Goal: Check status: Check status

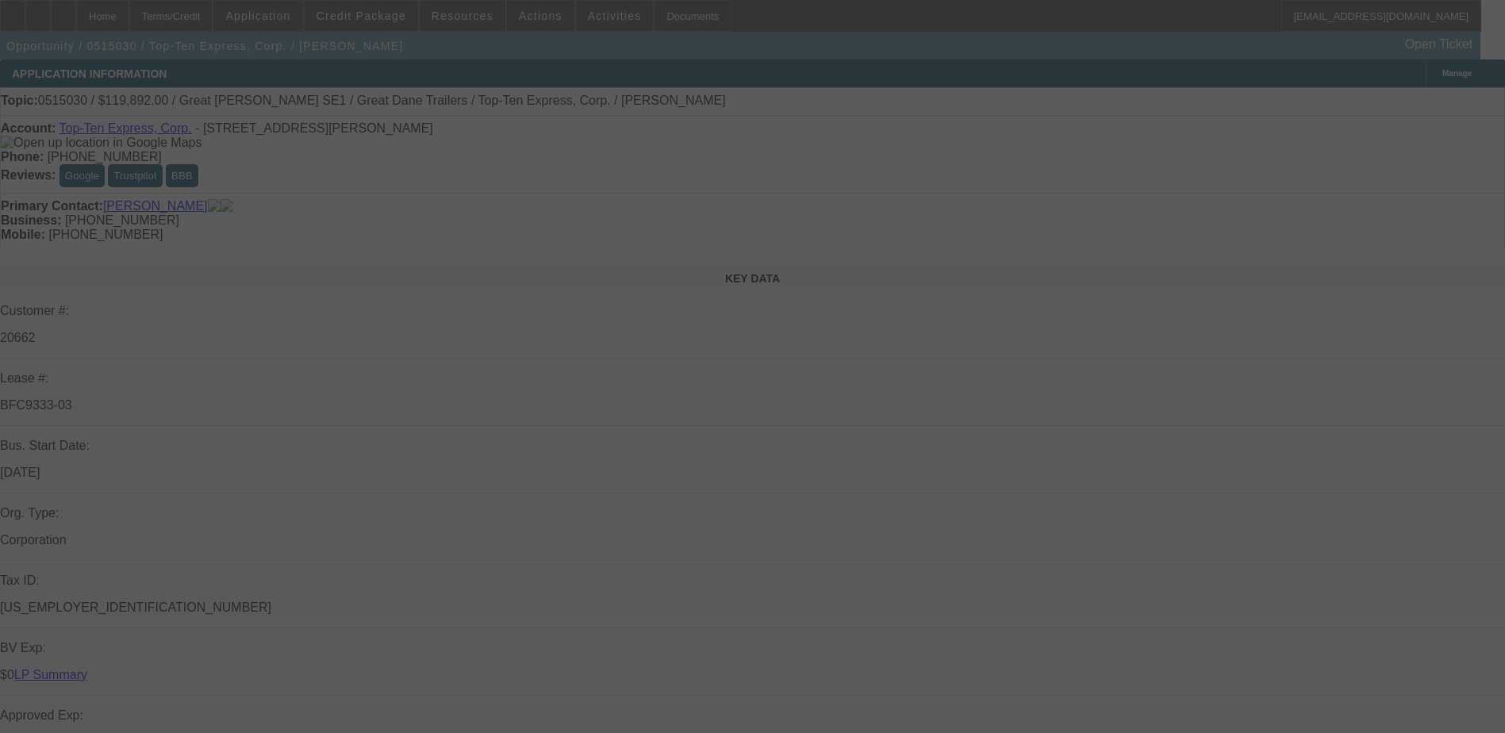
scroll to position [238, 0]
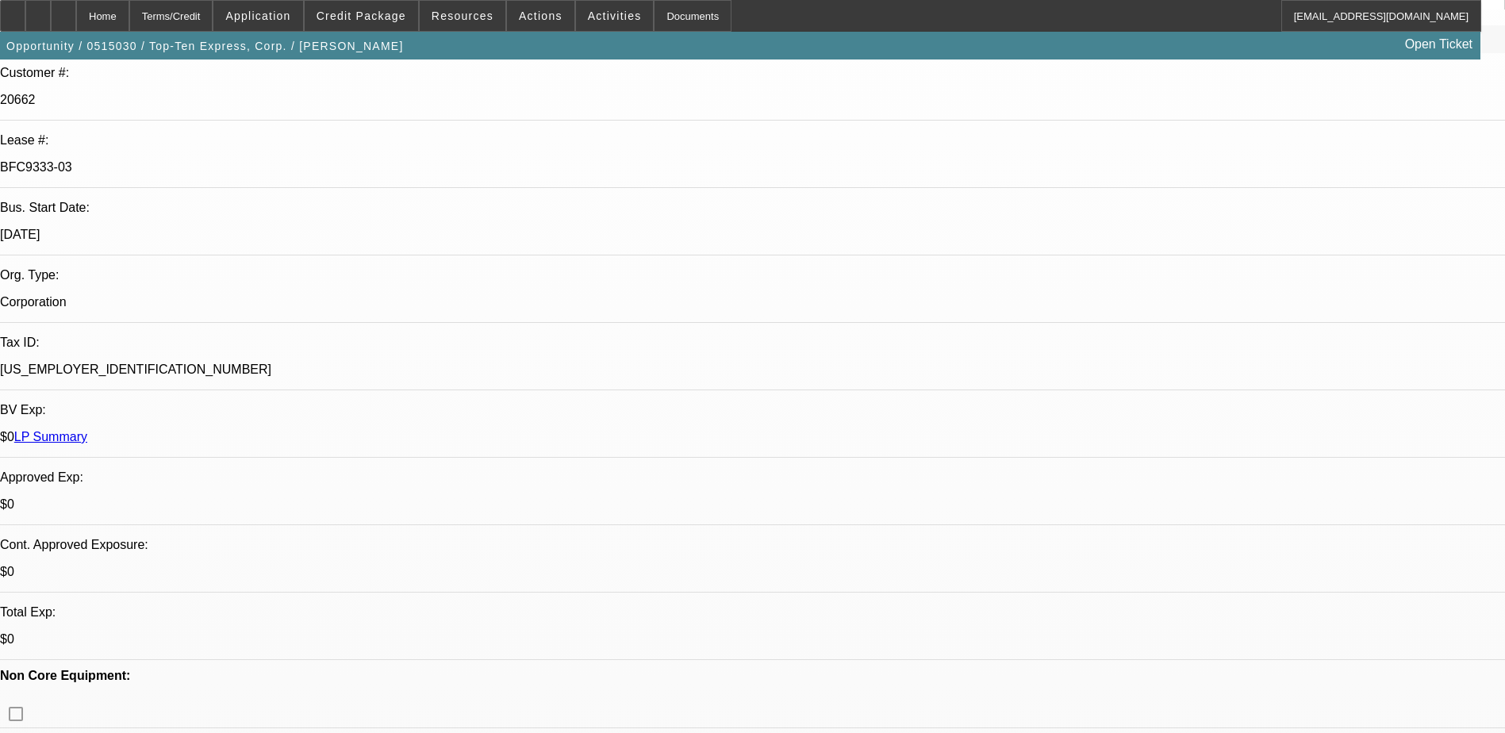
select select "0"
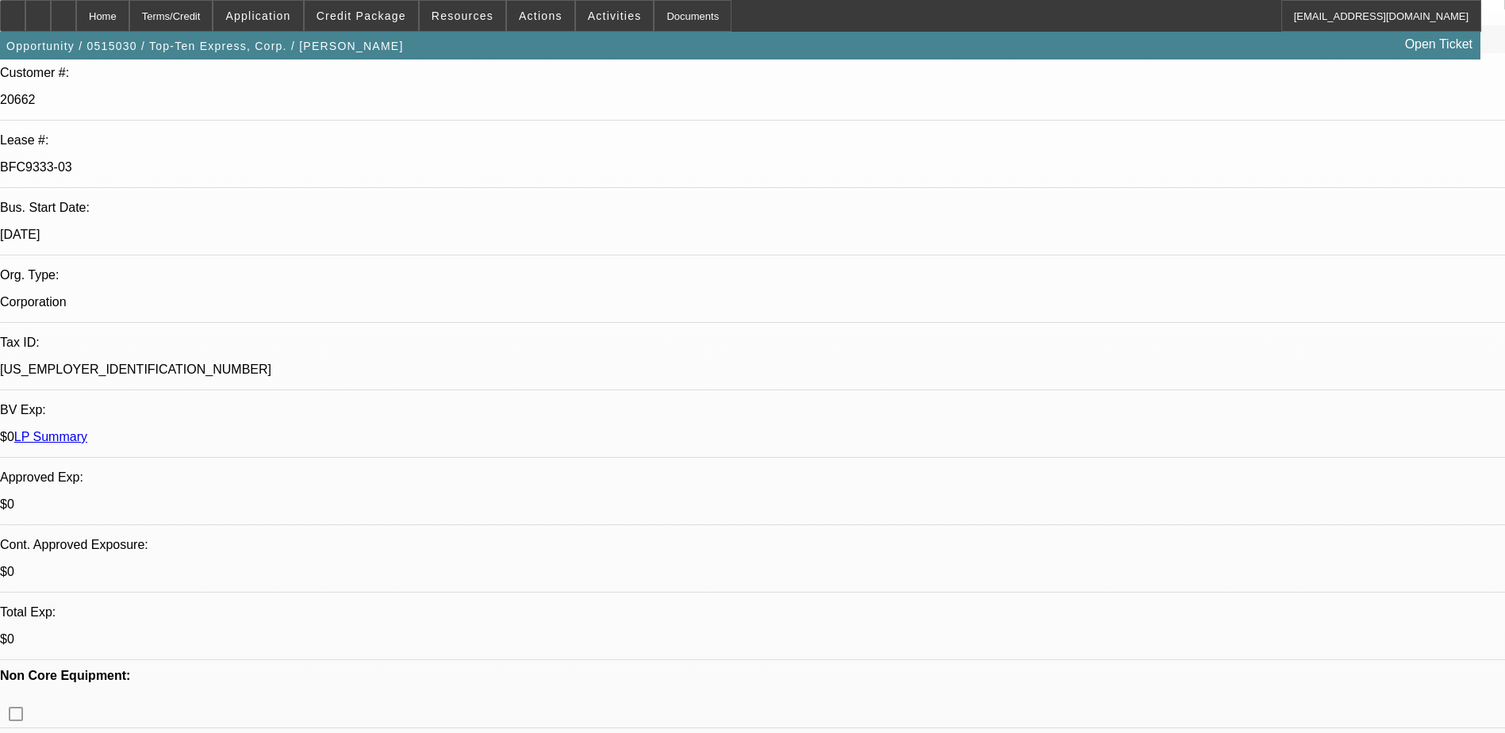
select select "0"
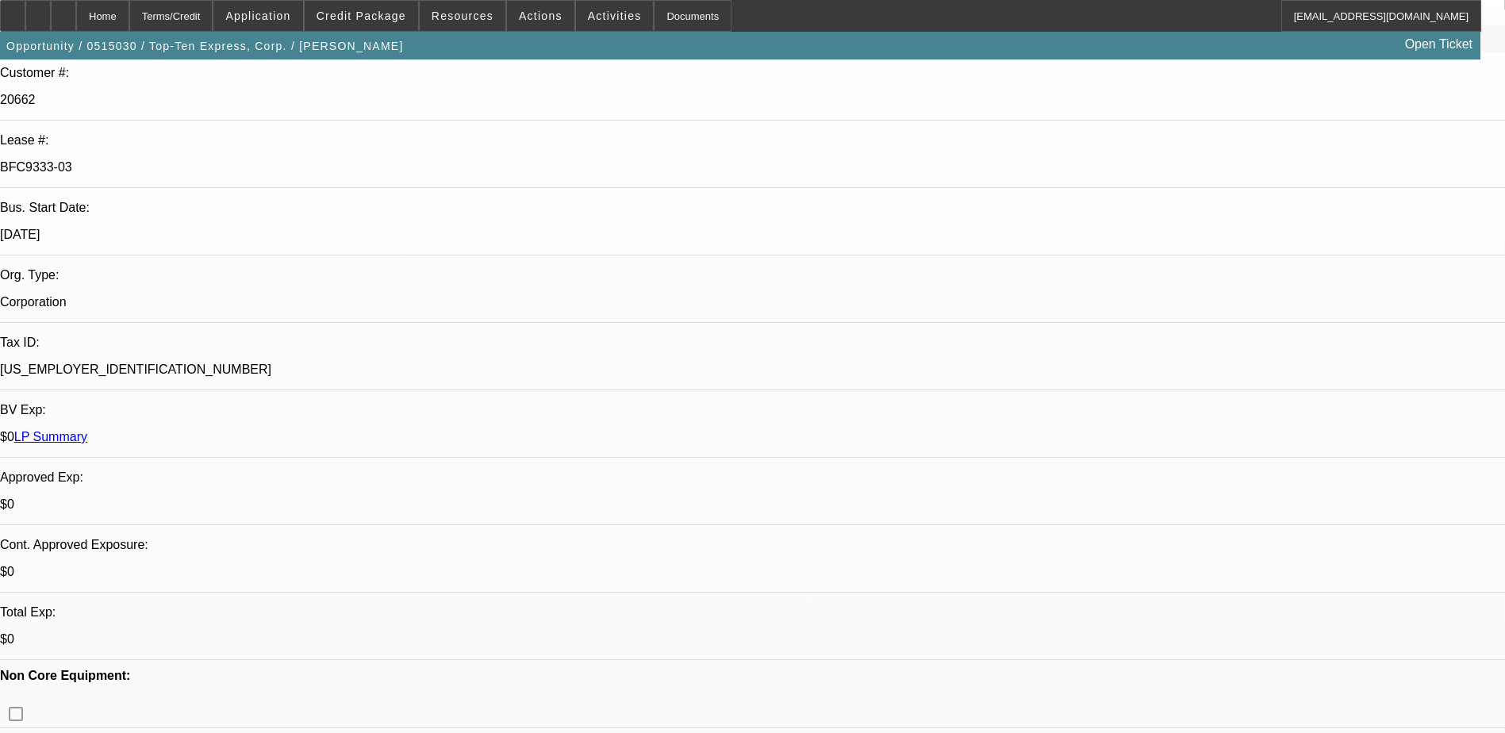
select select "0"
select select "1"
select select "2"
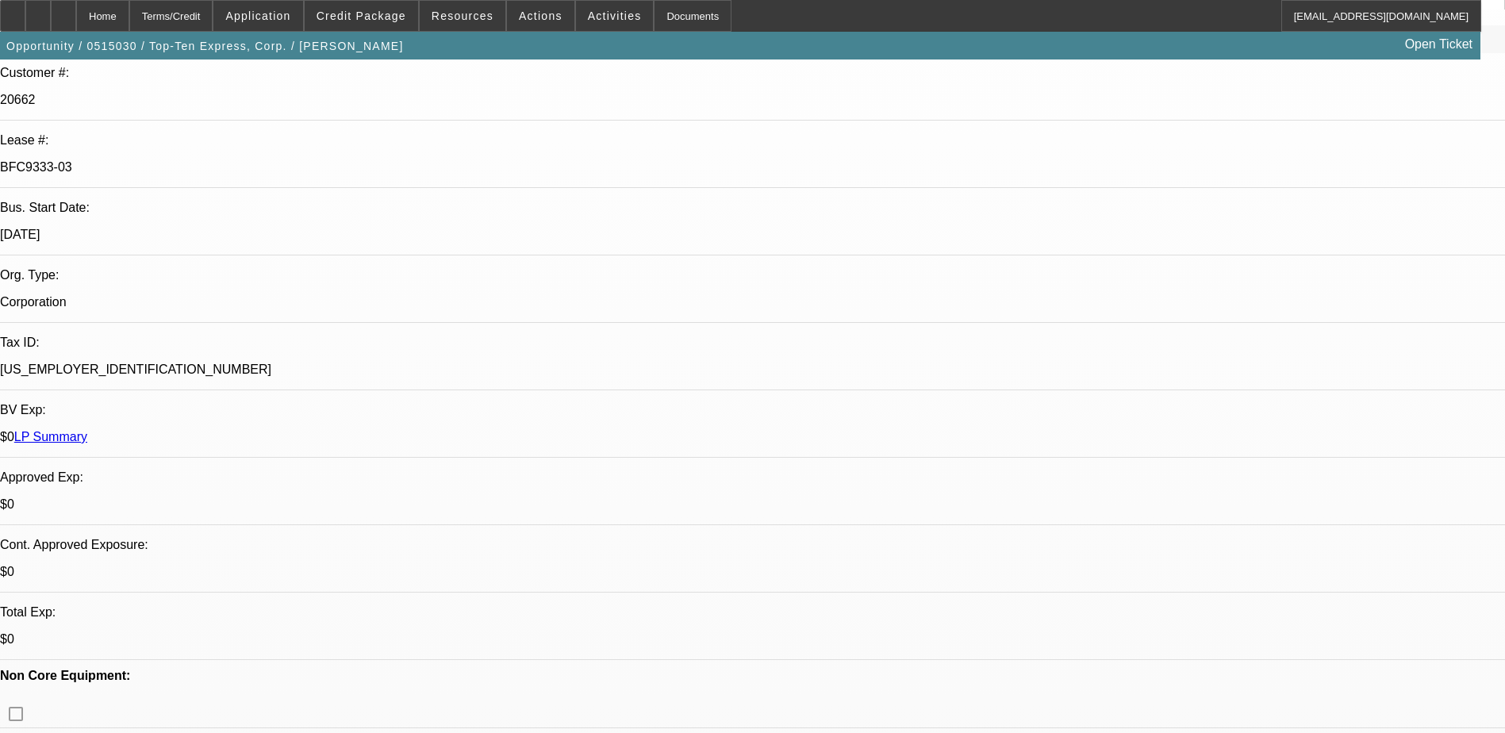
select select "1"
select select "2"
select select "1"
select select "2"
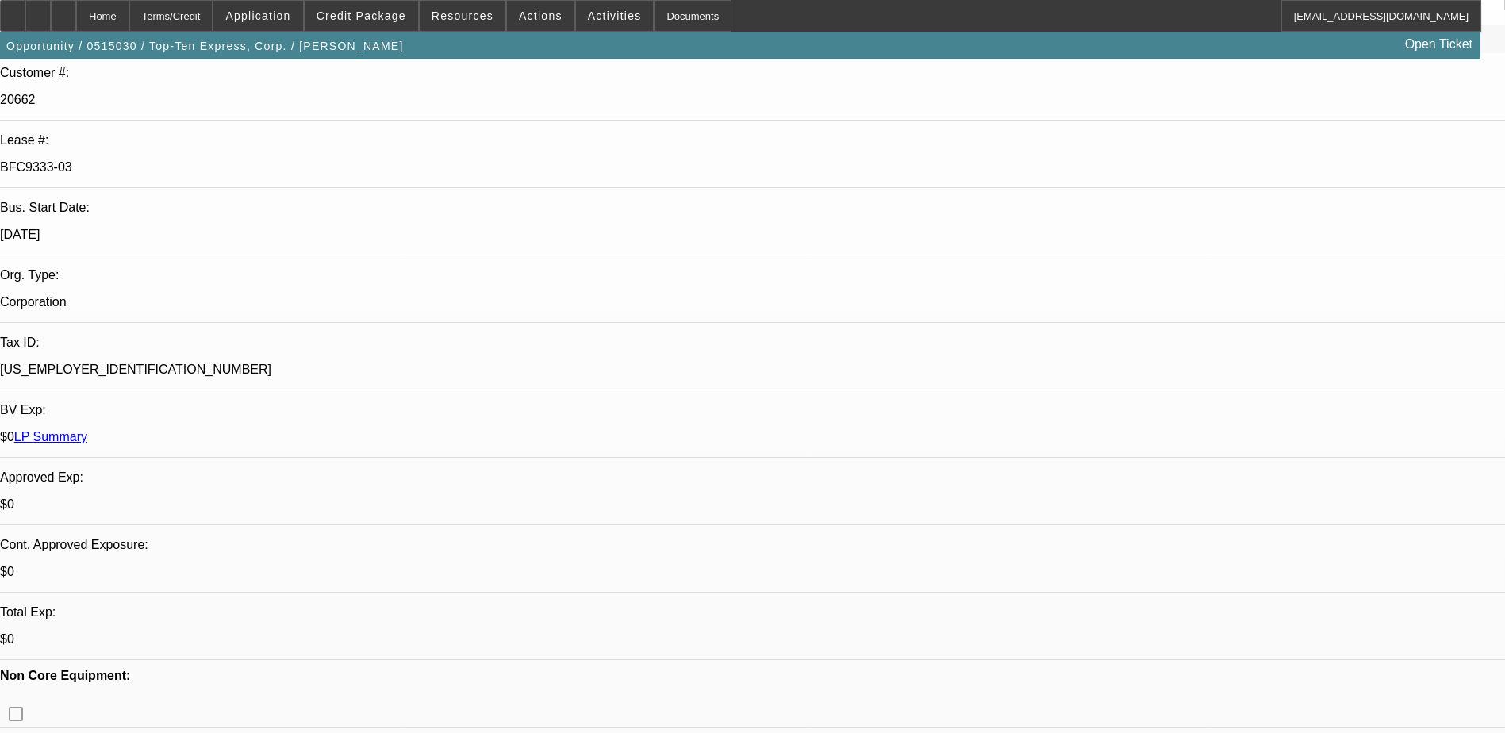
select select "2"
select select "1"
select select "2"
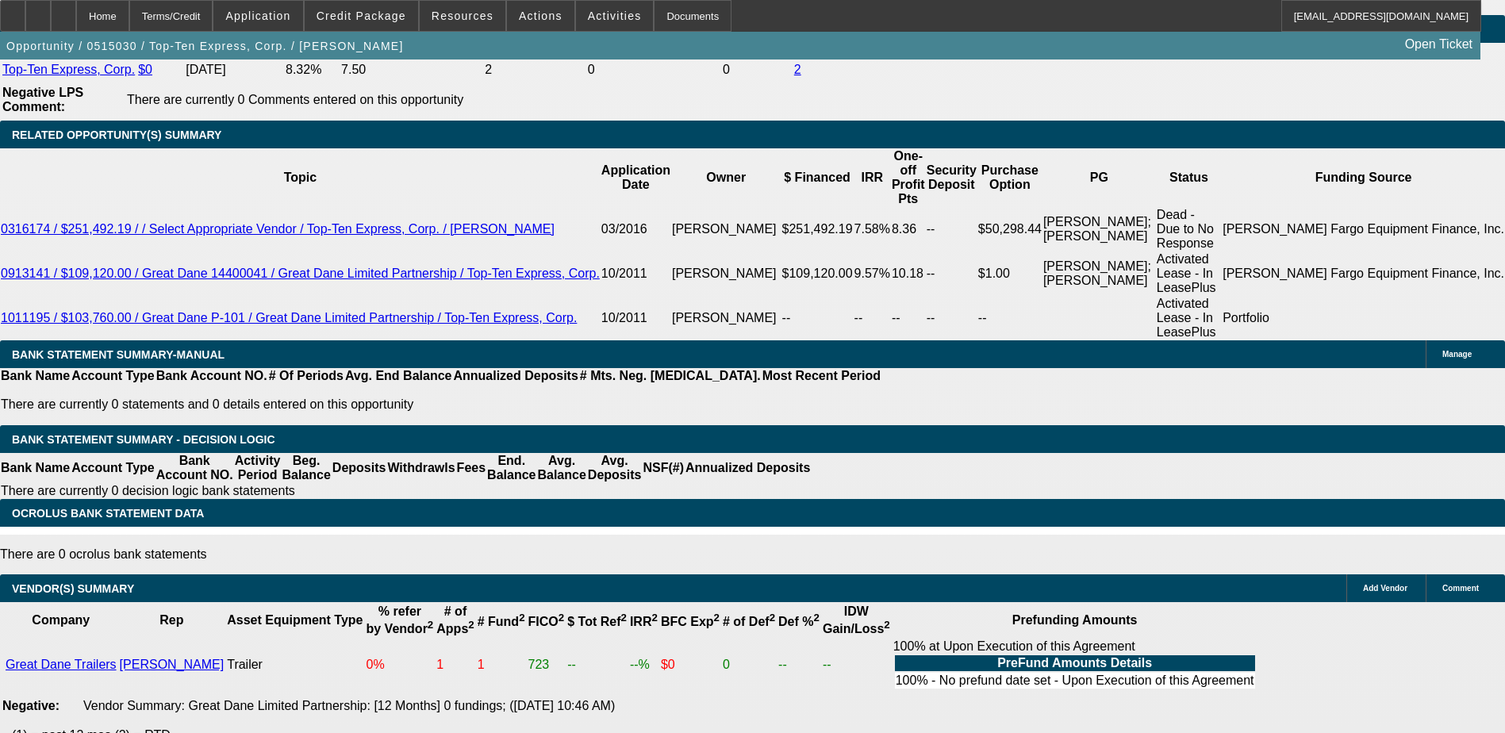
scroll to position [2934, 0]
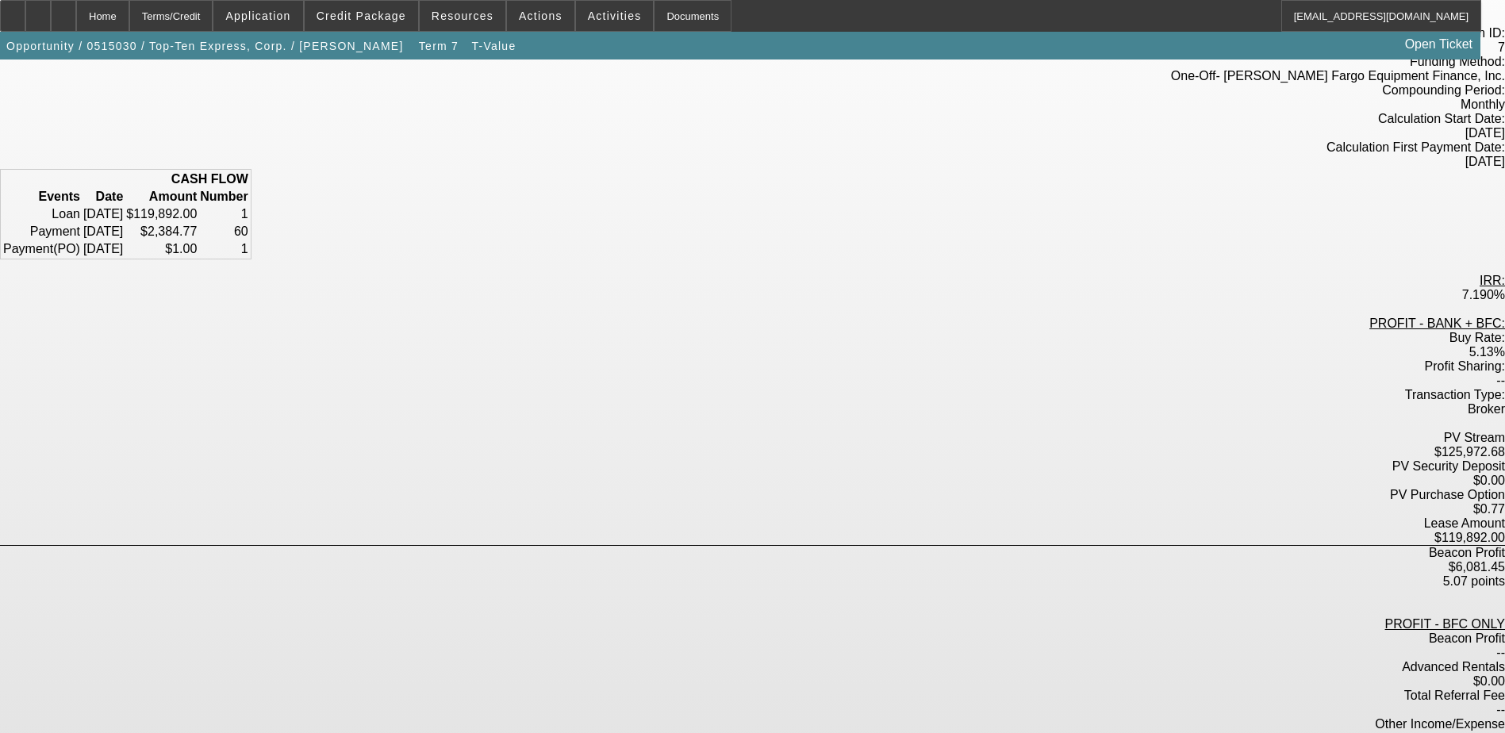
scroll to position [125, 0]
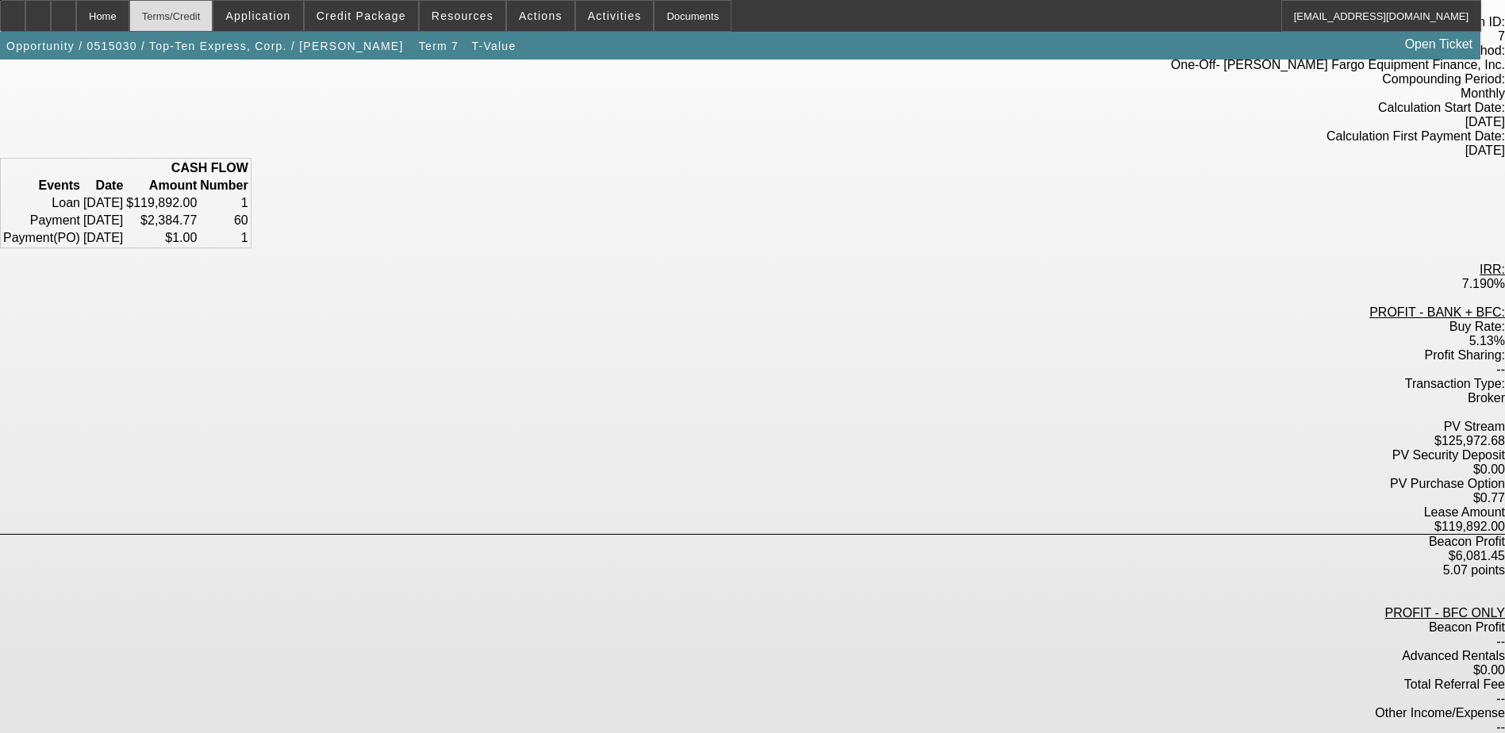
click at [198, 17] on div "Terms/Credit" at bounding box center [171, 16] width 84 height 32
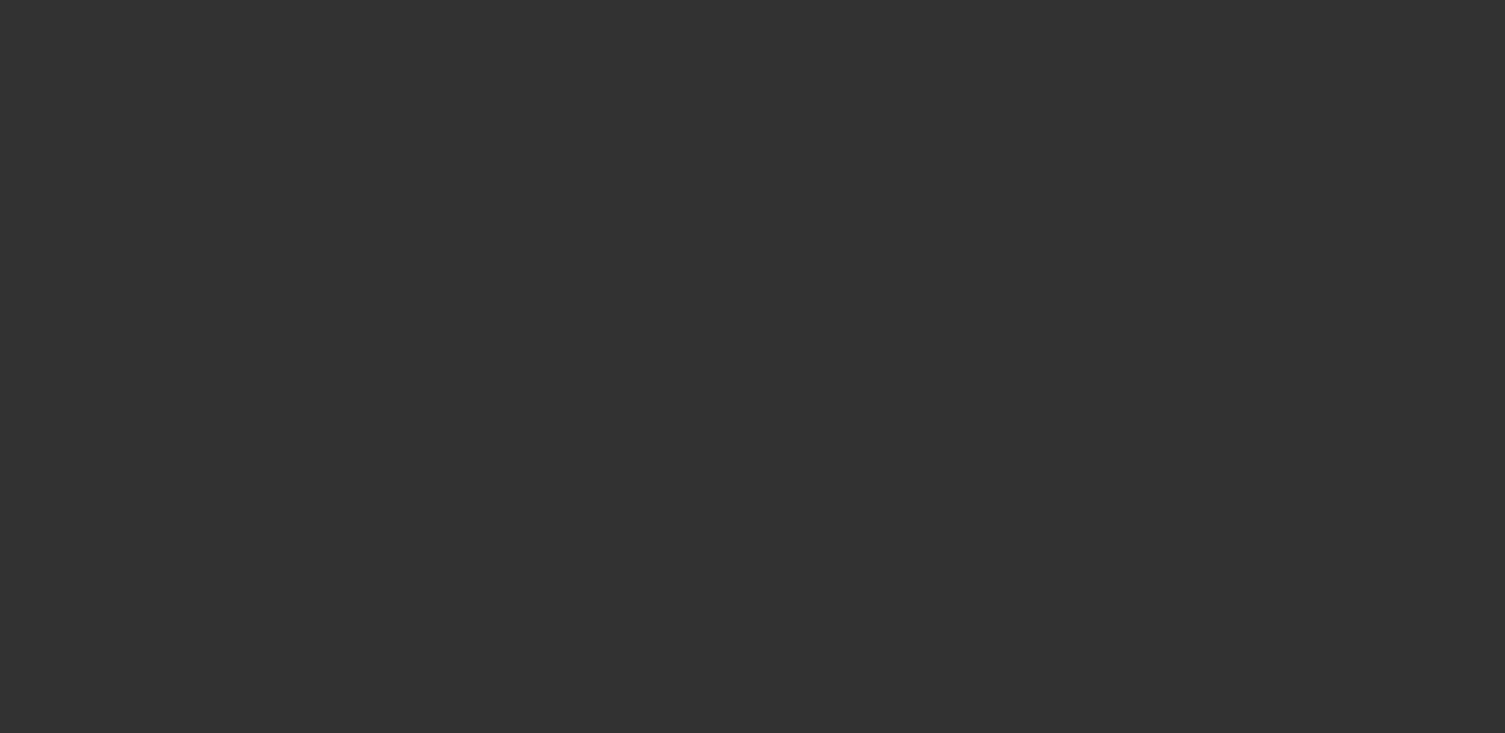
scroll to position [1983, 0]
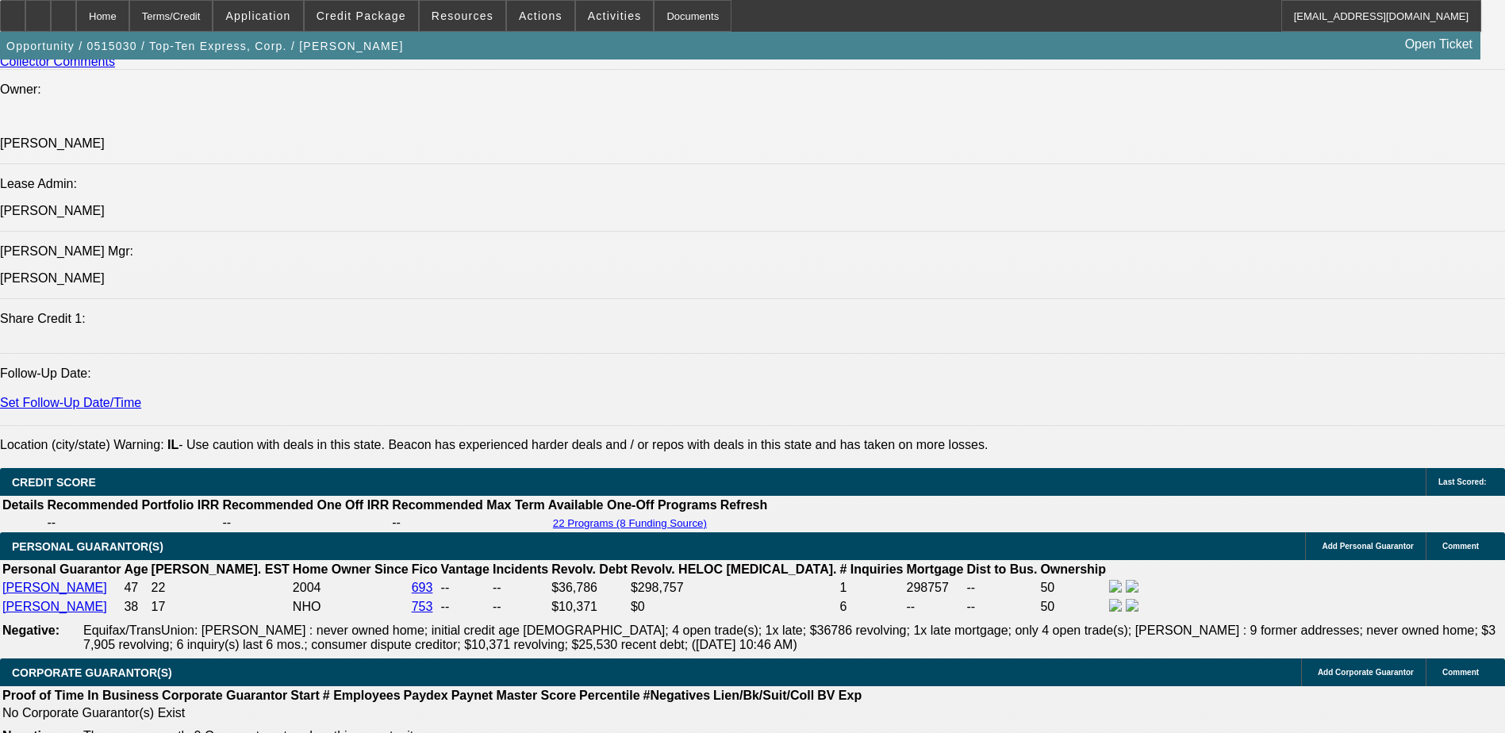
select select "0"
select select "2"
select select "0"
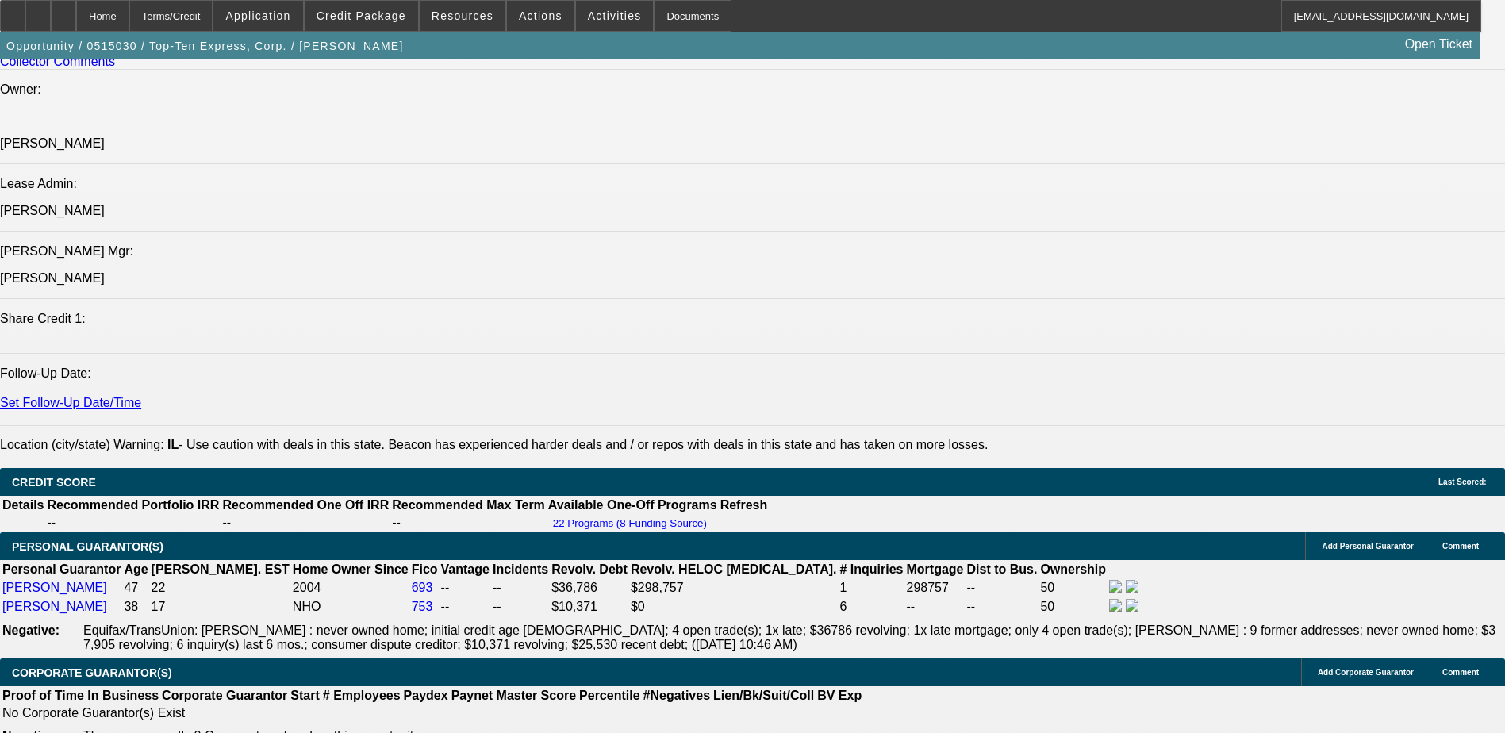
select select "0"
select select "2"
select select "0"
select select "2"
select select "0"
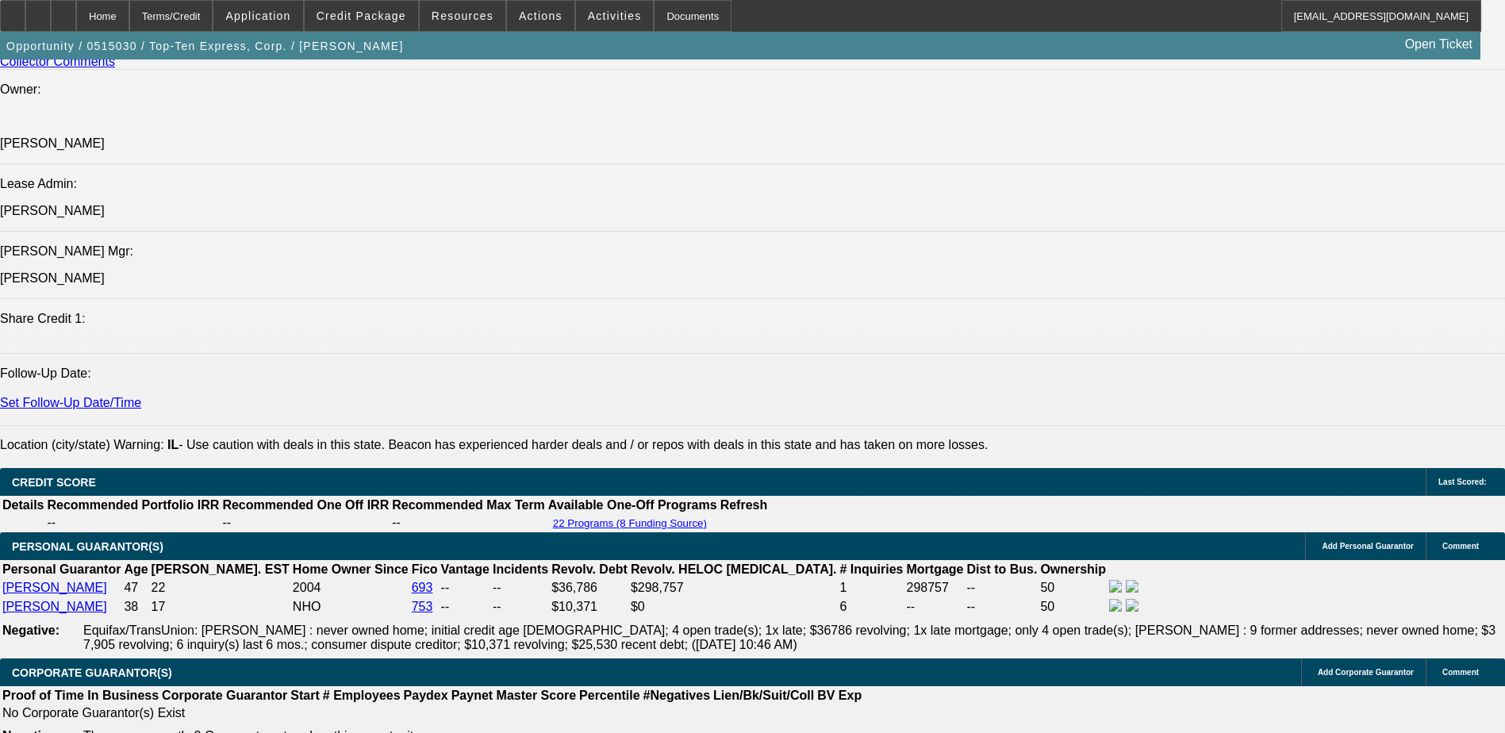
select select "0"
select select "2"
select select "0"
select select "2"
select select "0"
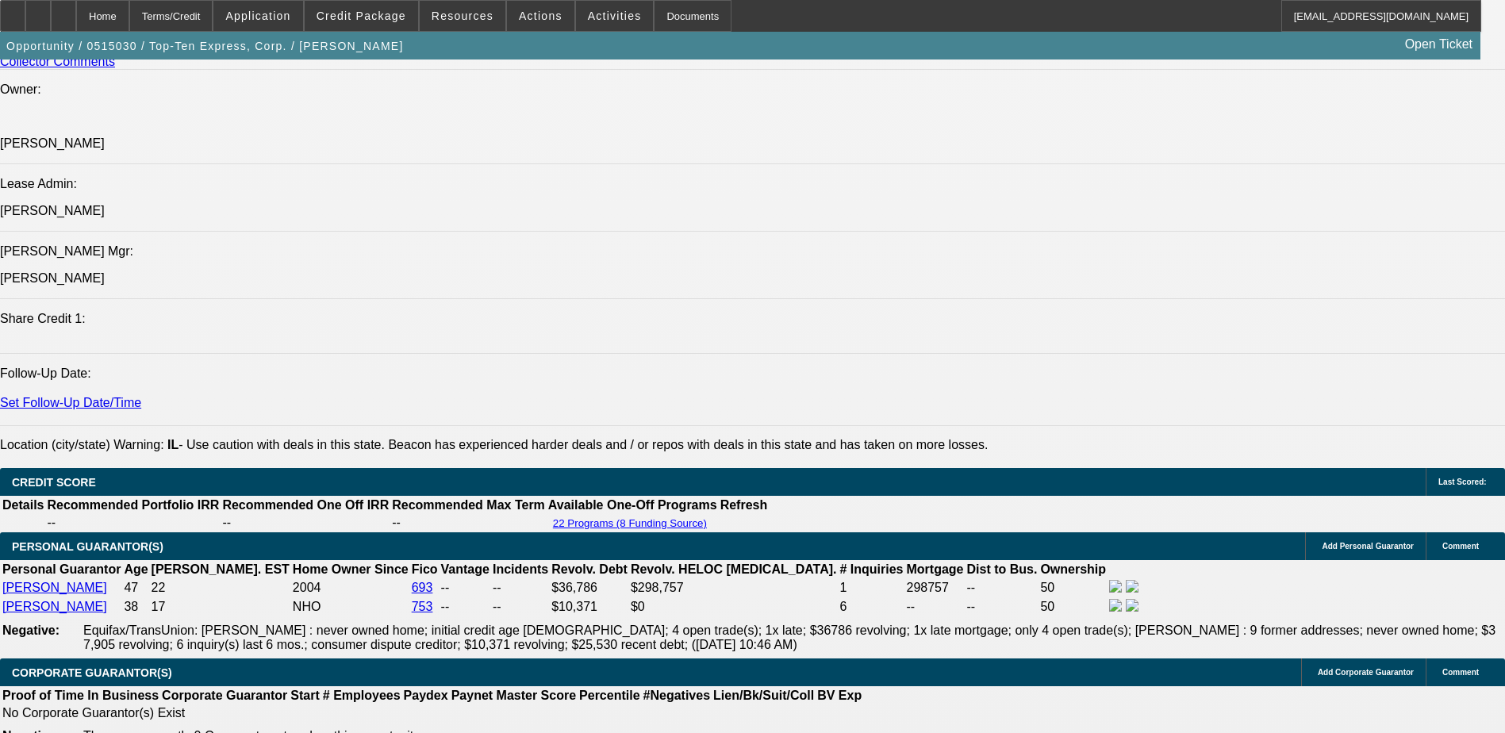
select select "0"
select select "2"
select select "0"
select select "2"
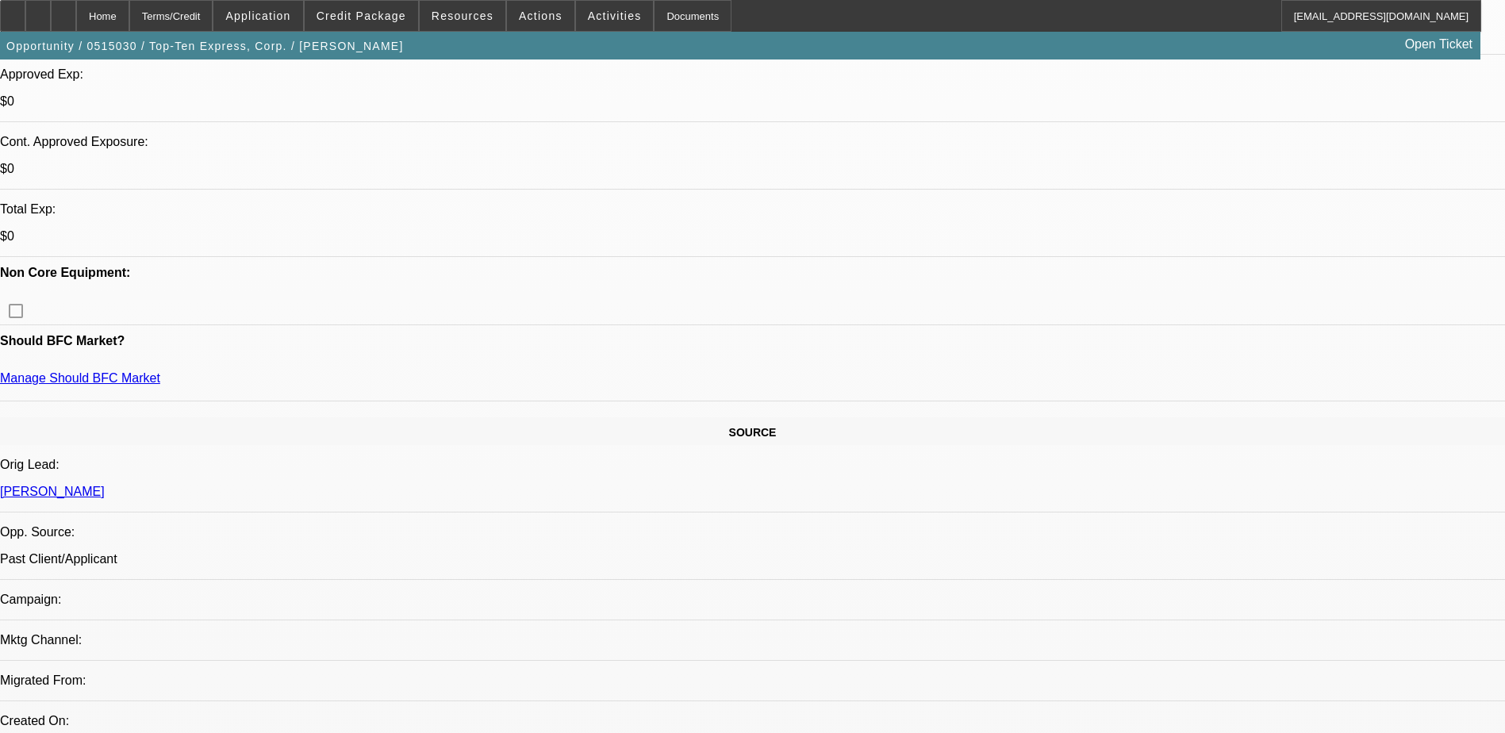
scroll to position [165, 0]
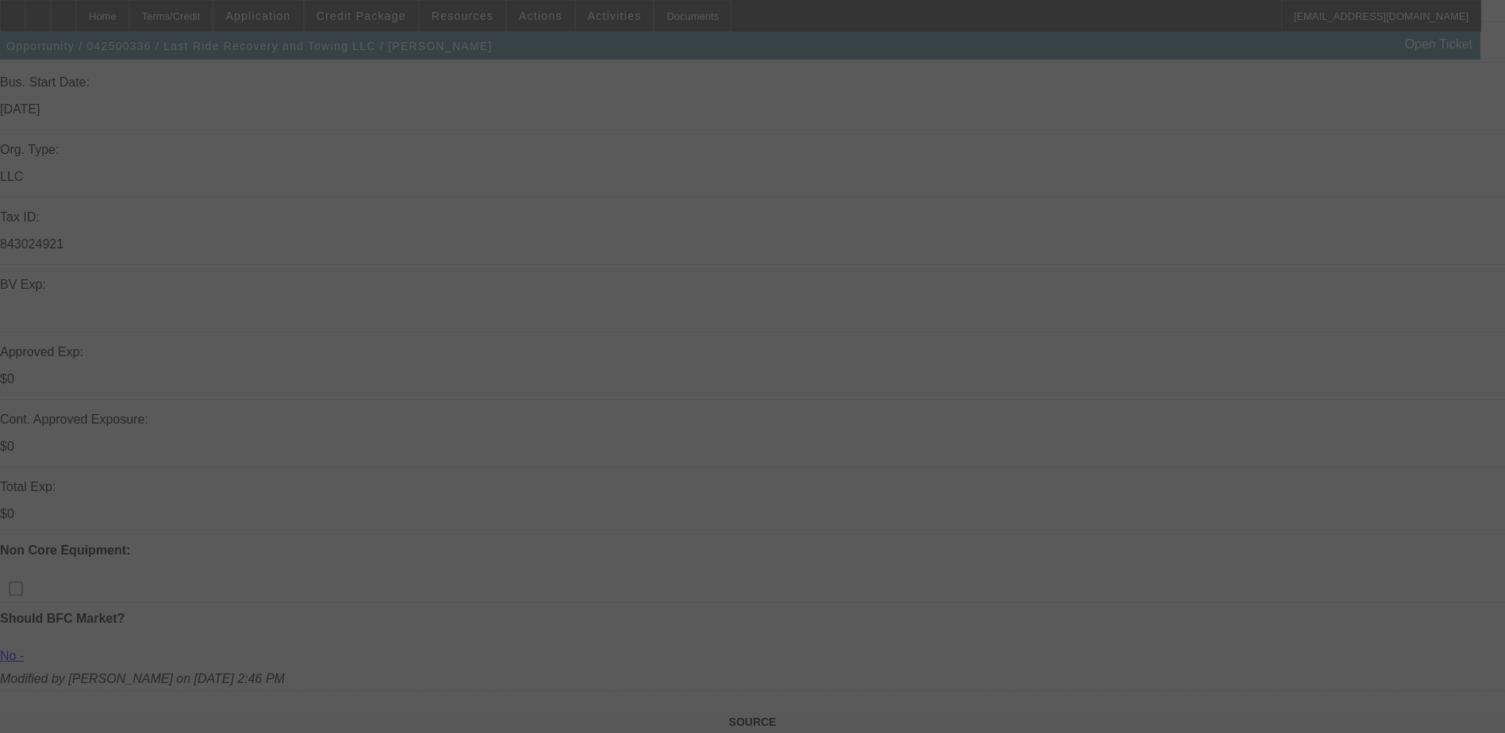
scroll to position [476, 0]
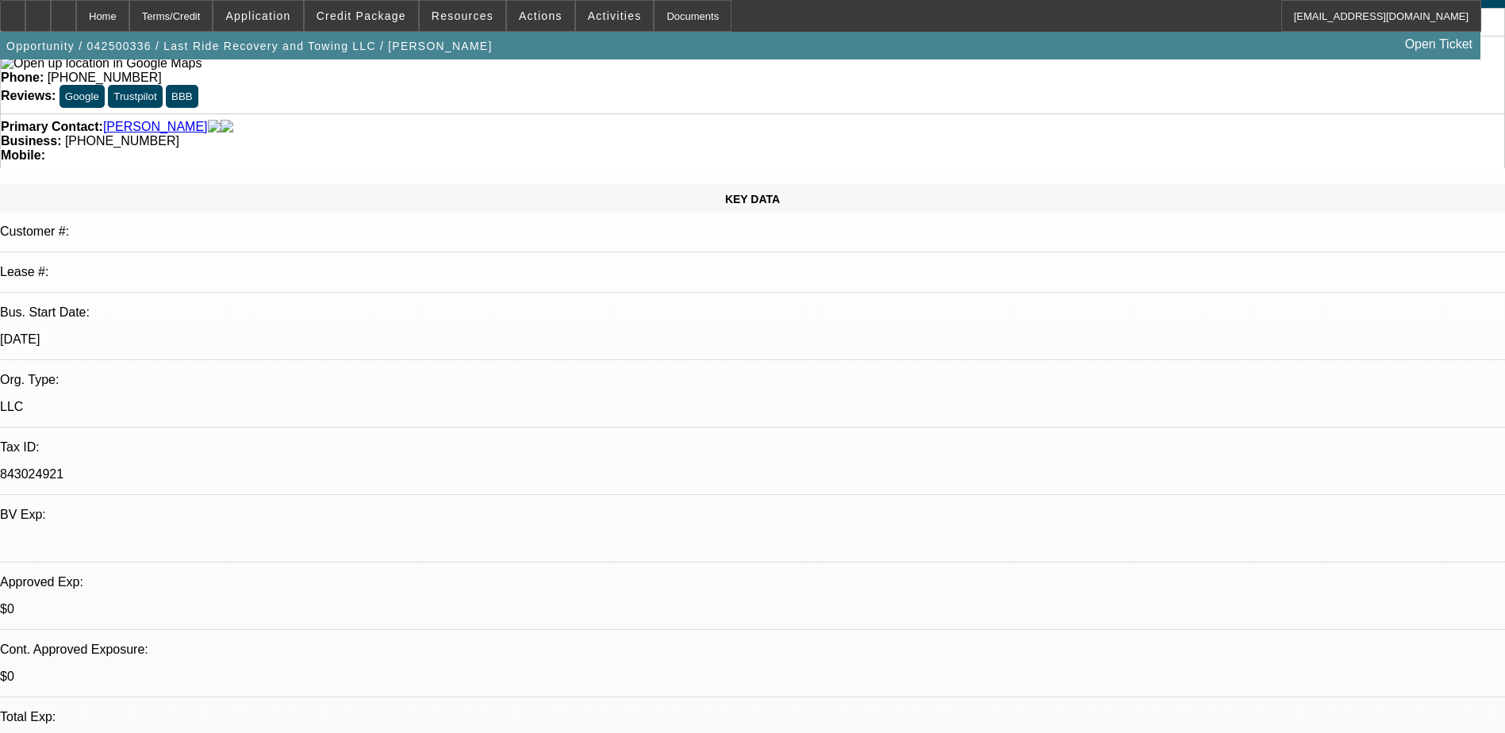
select select "0.15"
select select "0"
select select "0.1"
select select "0.15"
select select "0"
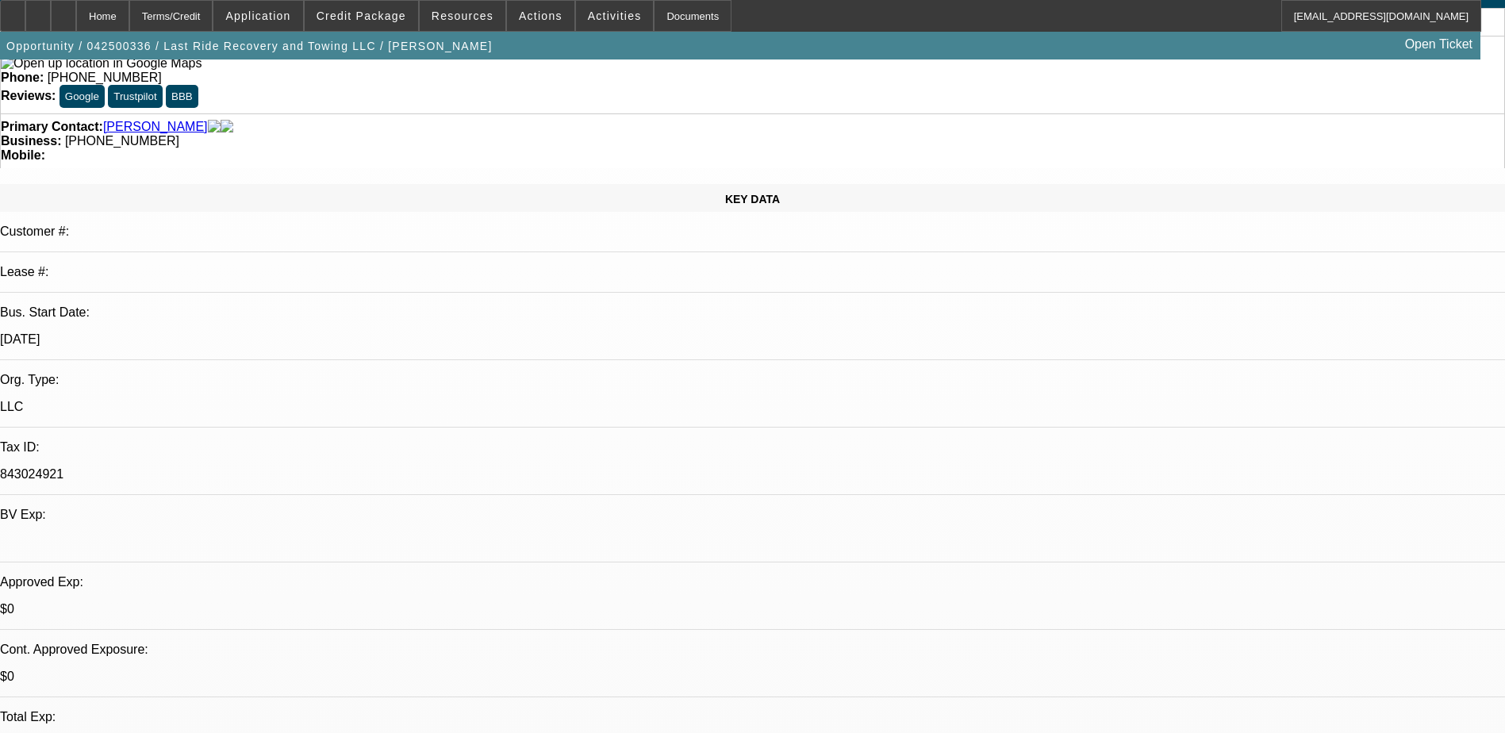
select select "0"
select select "0.15"
select select "0.1"
select select "0.15"
select select "0.1"
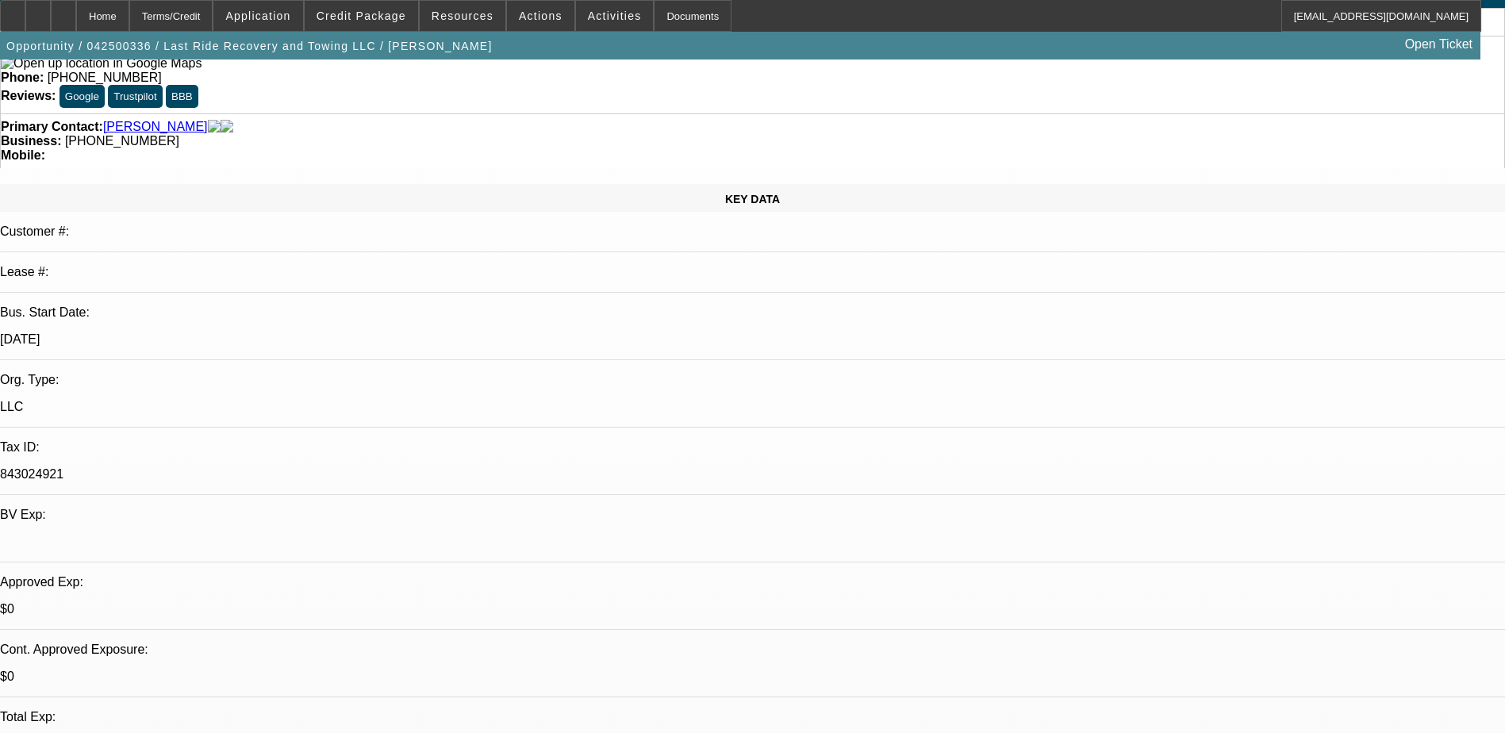
select select "1"
select select "3"
select select "4"
select select "1"
select select "3"
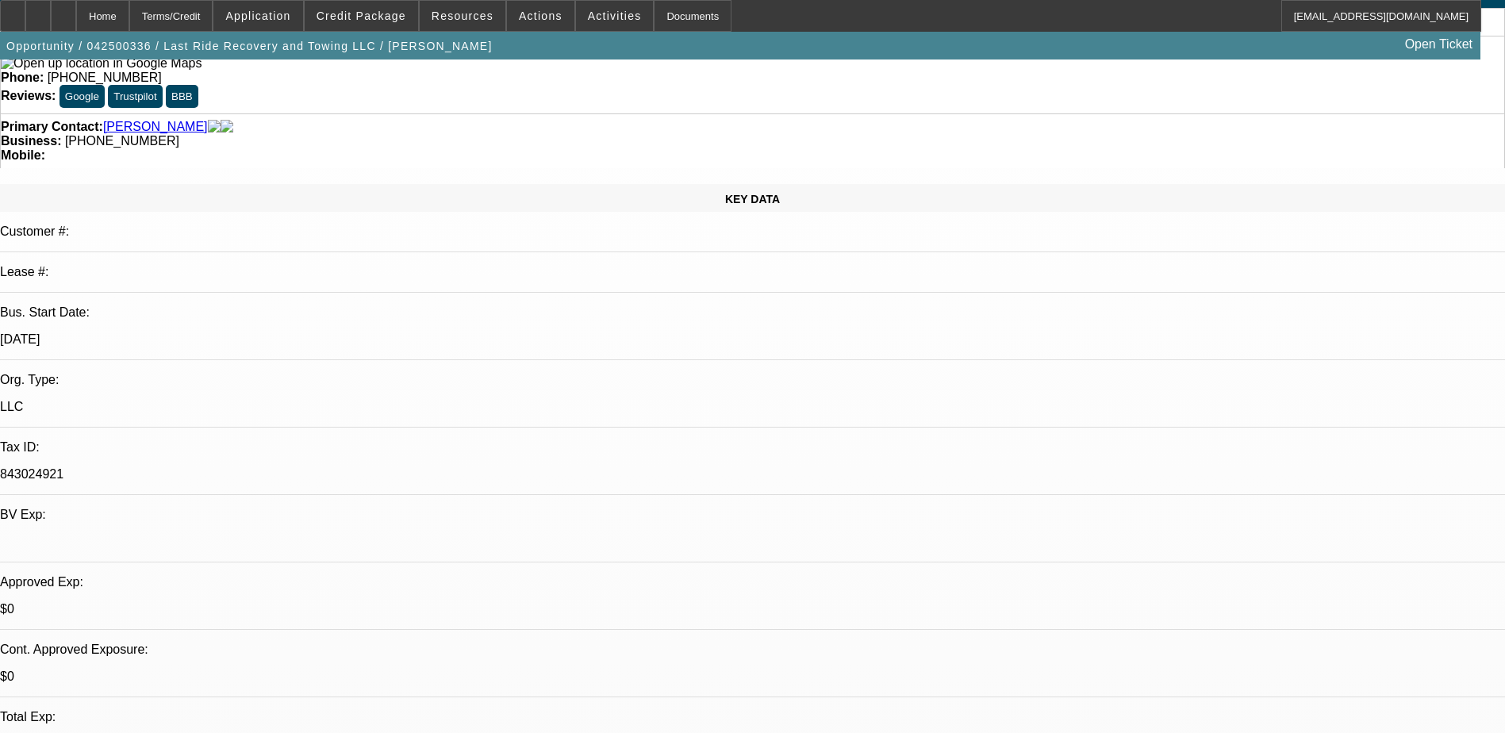
select select "6"
select select "1"
select select "2"
select select "4"
select select "1"
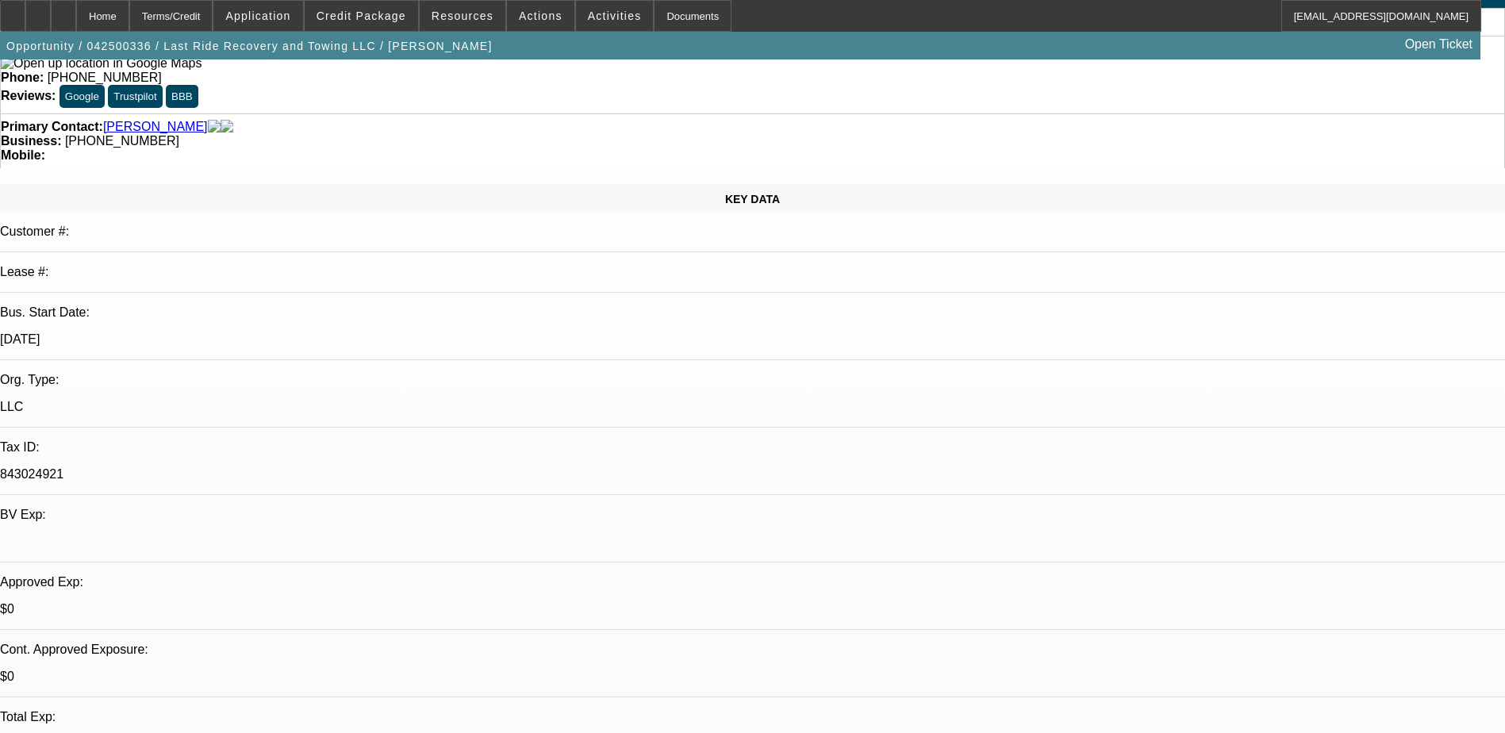
select select "2"
select select "4"
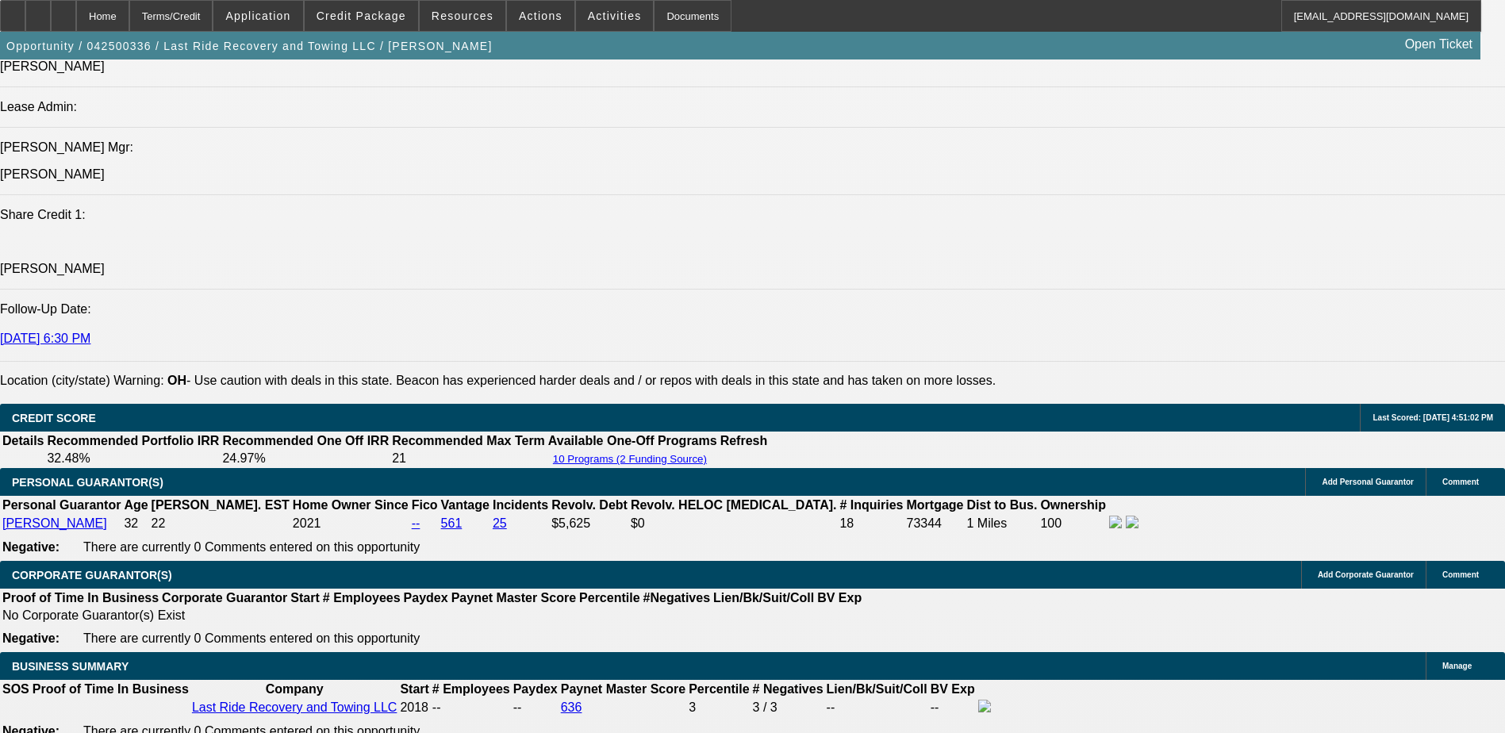
scroll to position [1745, 0]
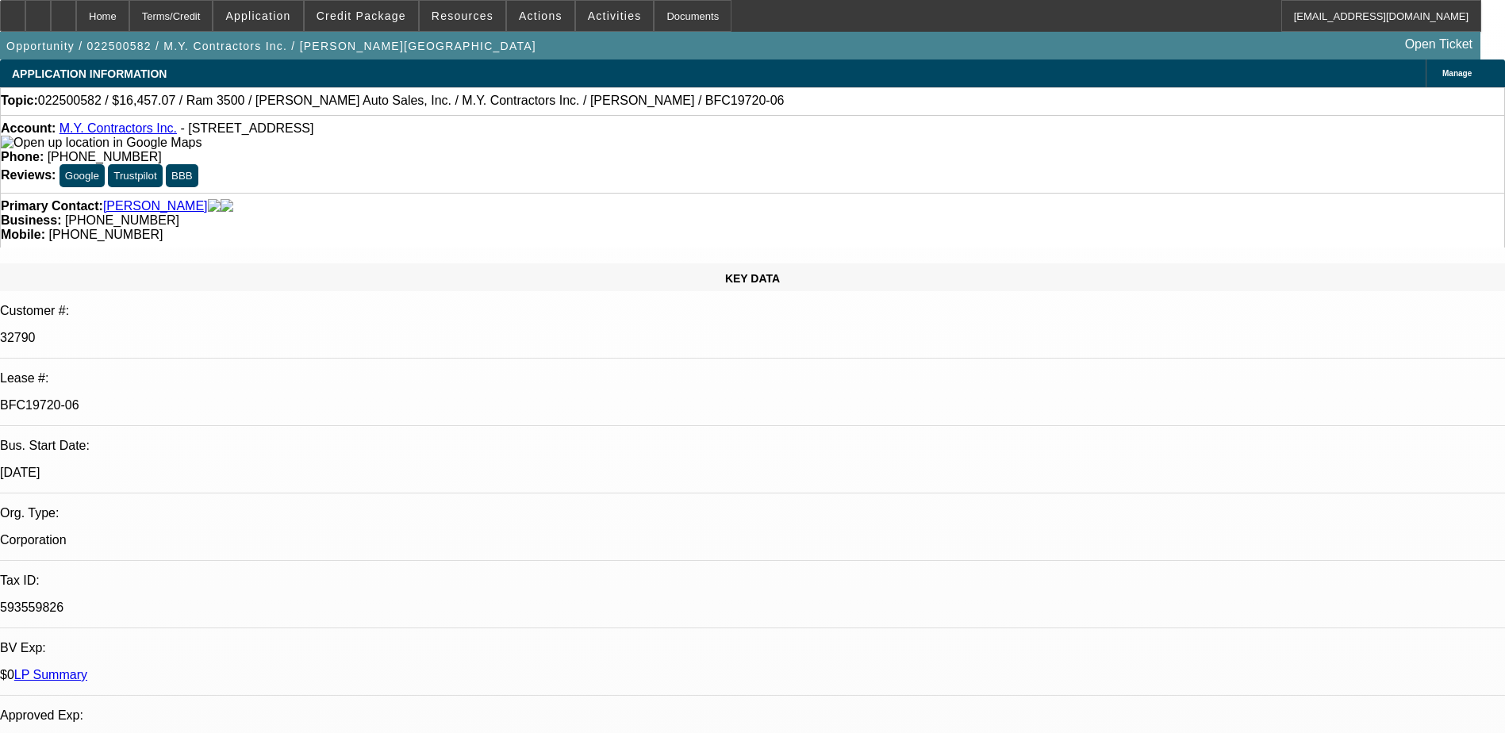
select select "0"
select select "3"
select select "0"
select select "6"
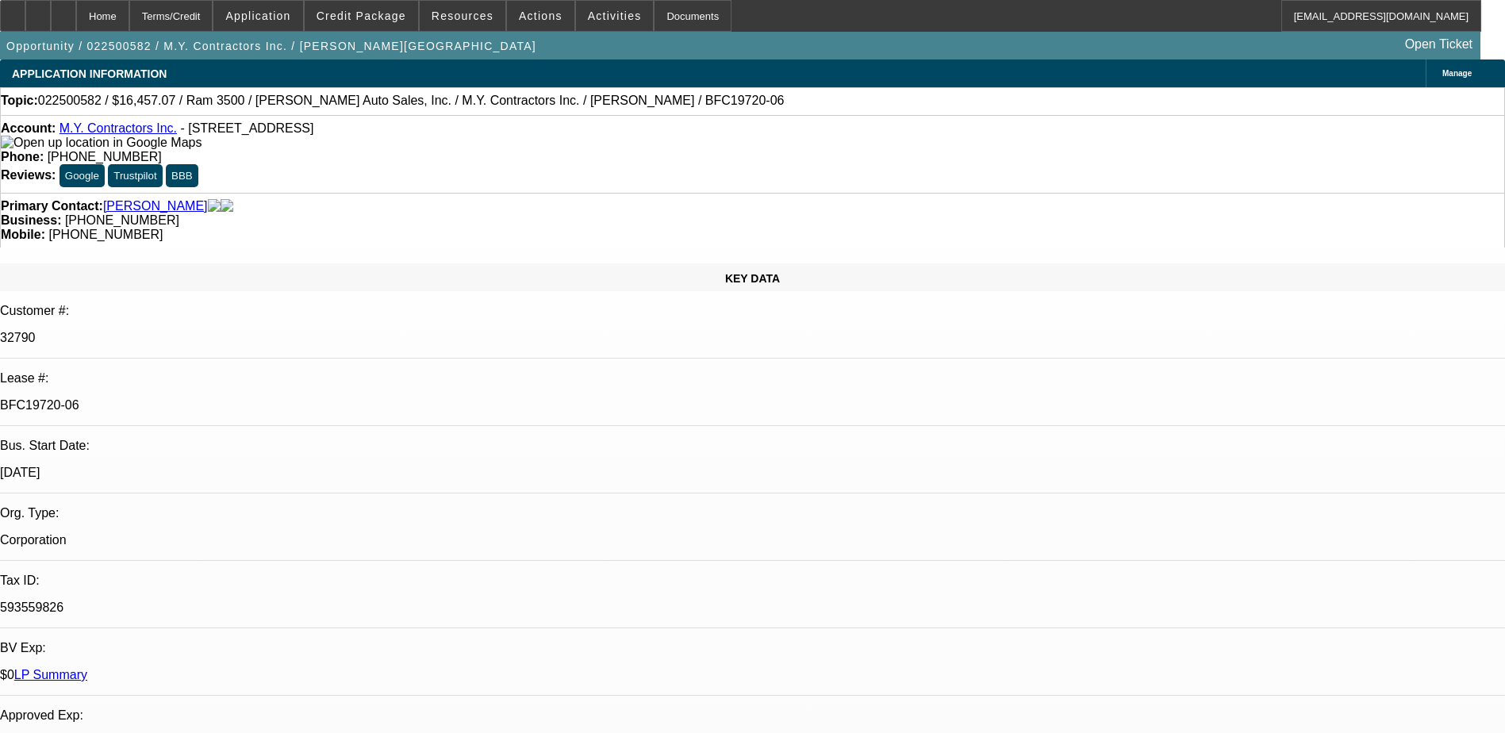
select select "0"
select select "6"
select select "0"
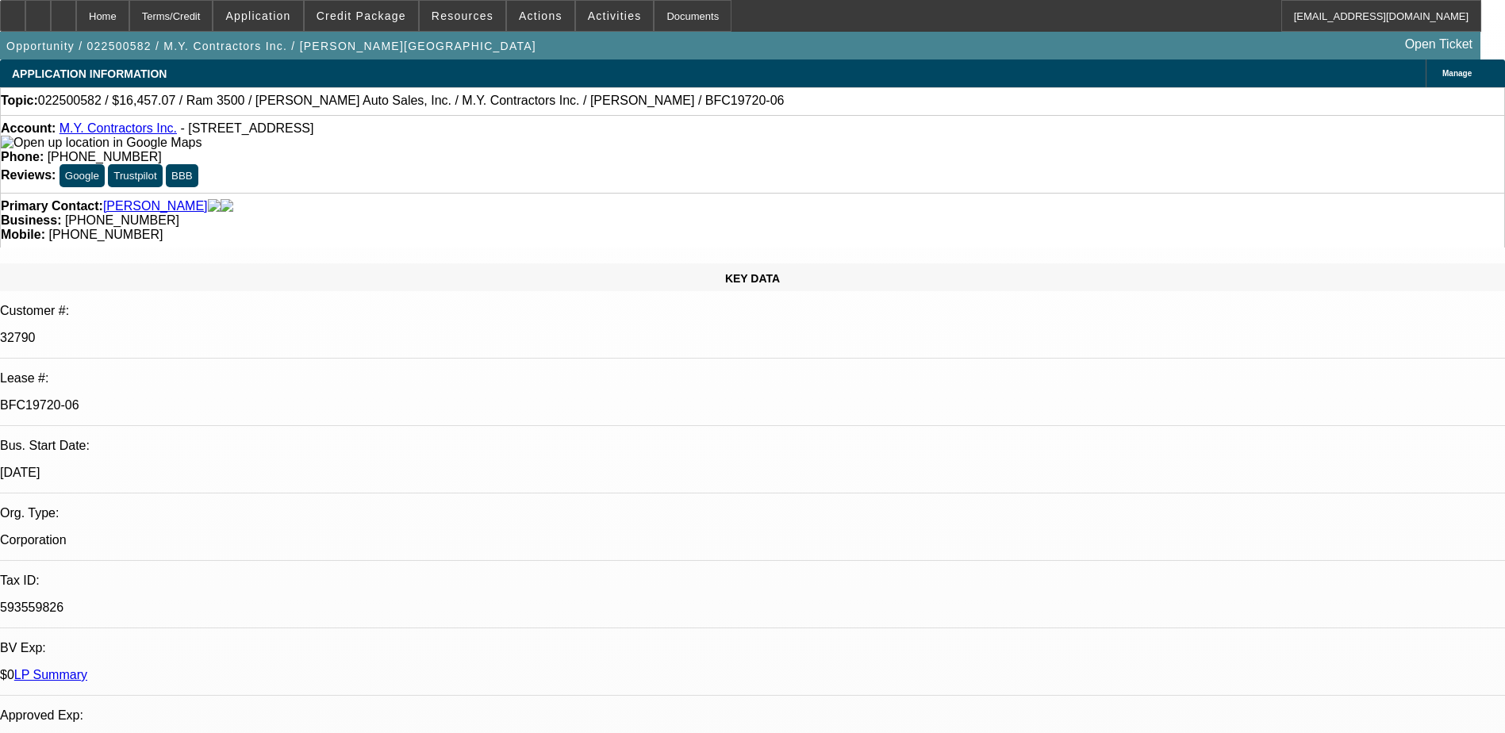
select select "0"
select select "6"
select select "0"
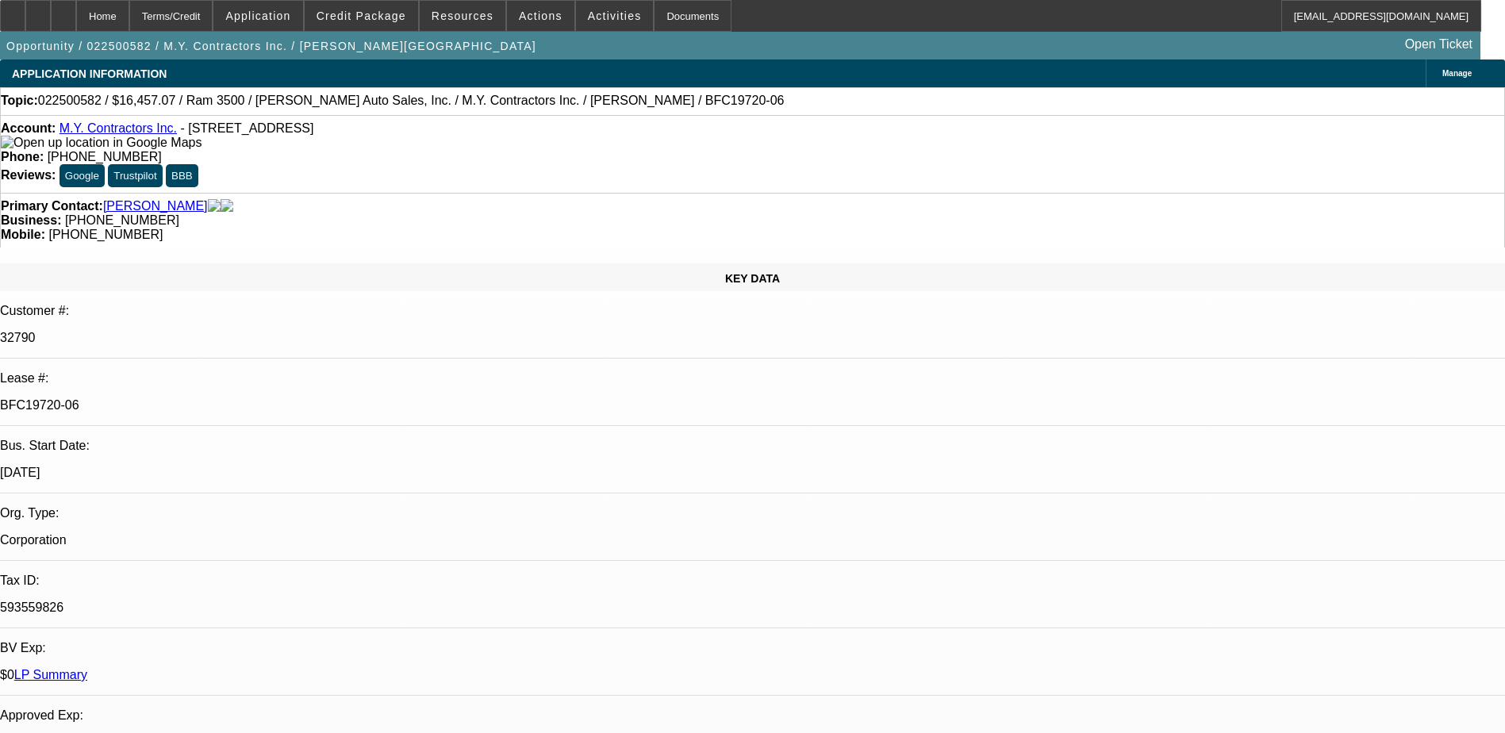
select select "0"
select select "6"
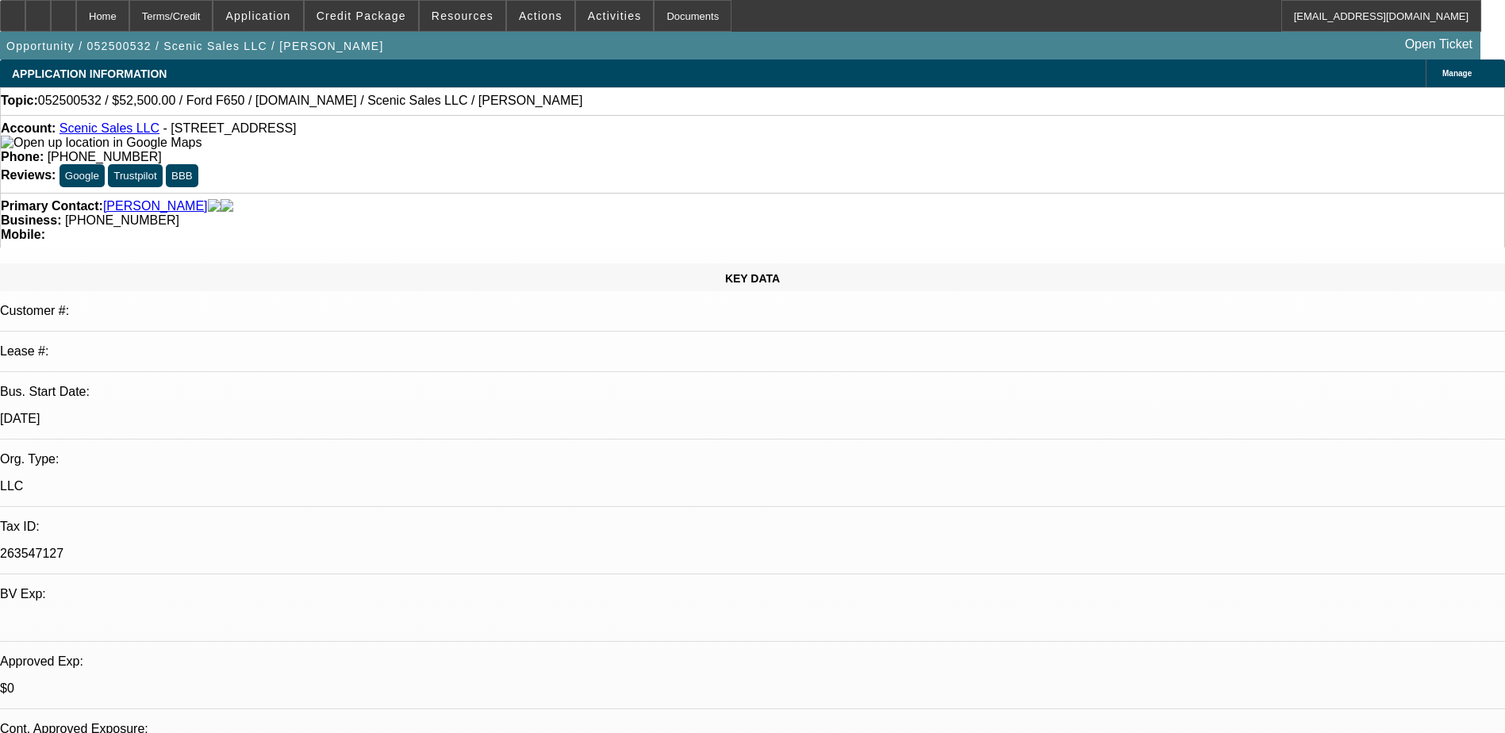
select select "0"
select select "3"
select select "0.1"
select select "4"
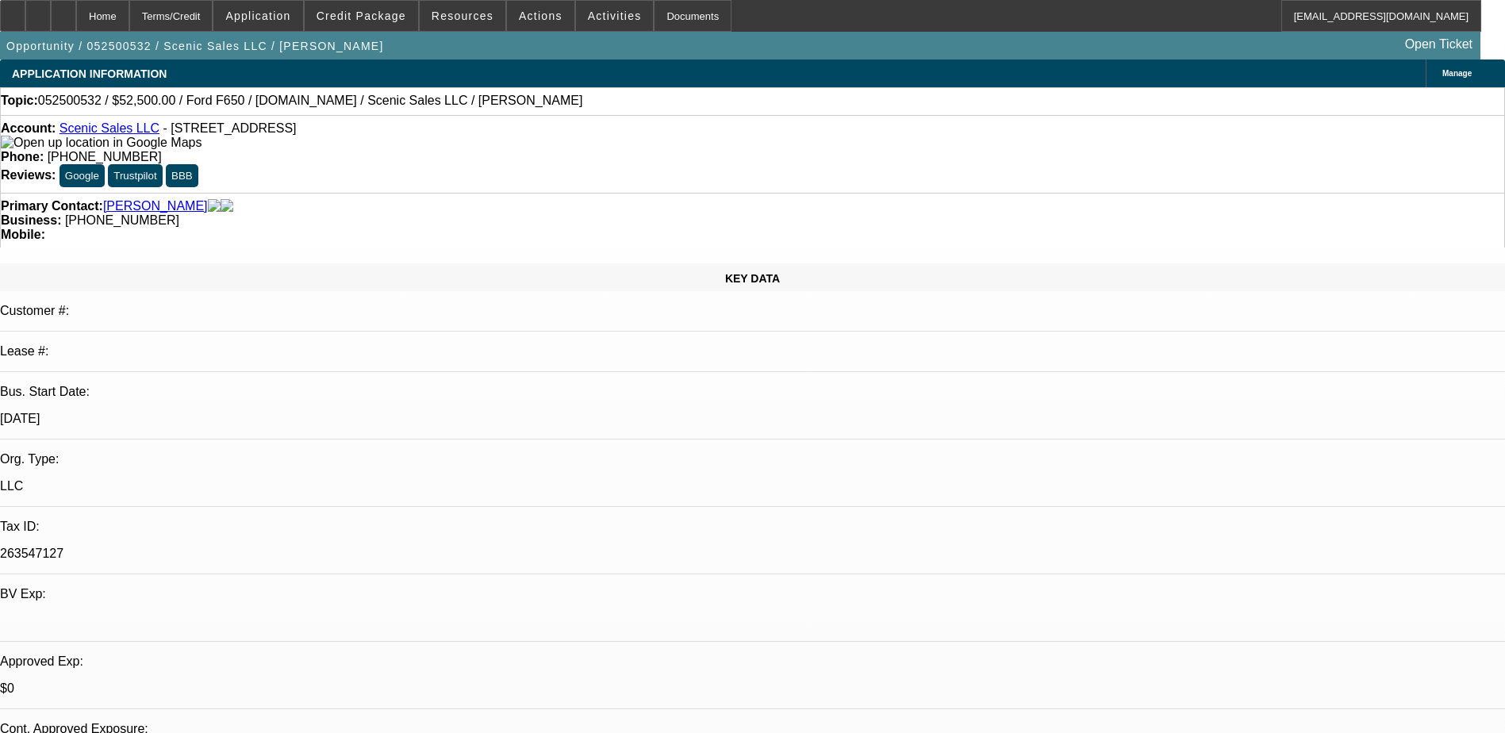
select select "0"
select select "3"
select select "0.1"
select select "4"
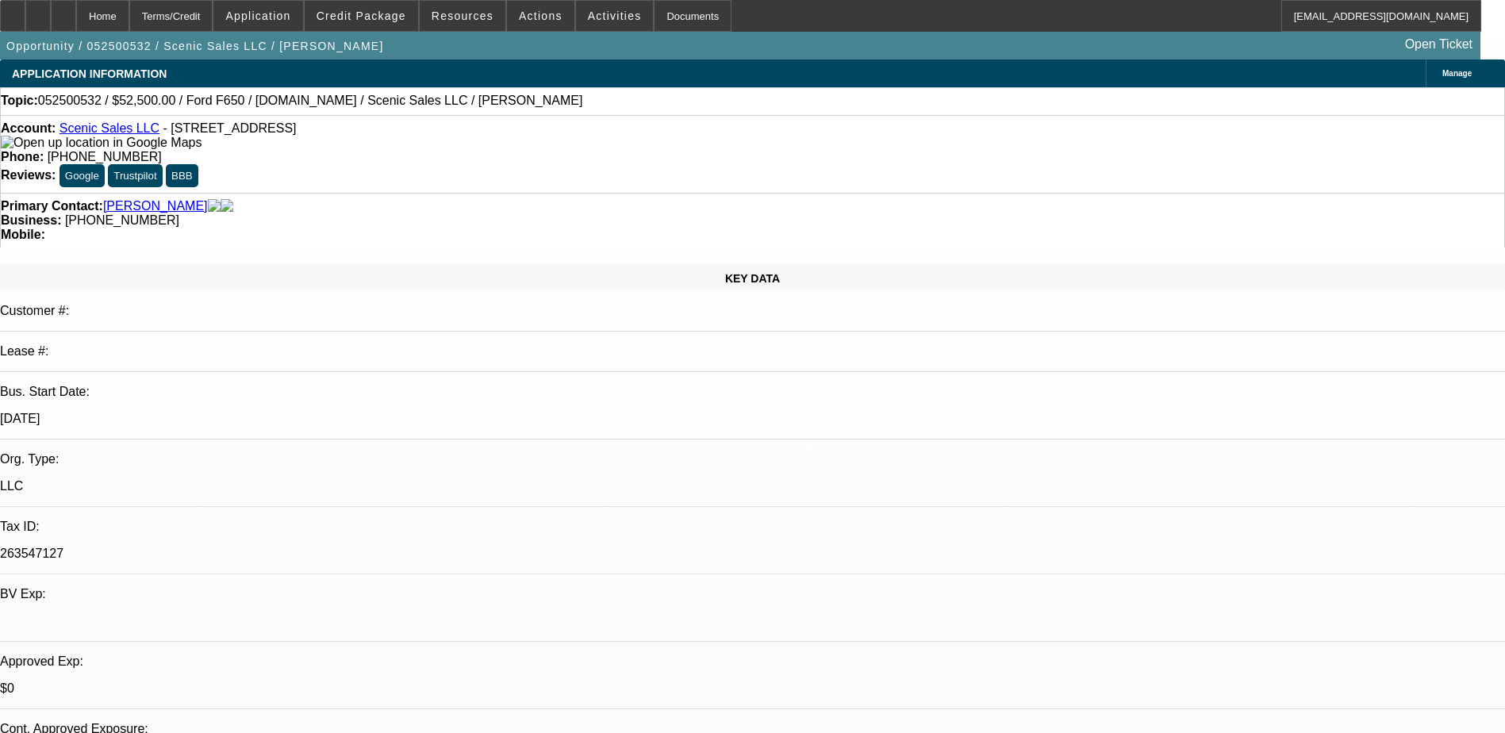
select select "0"
select select "0.1"
select select "4"
select select "0"
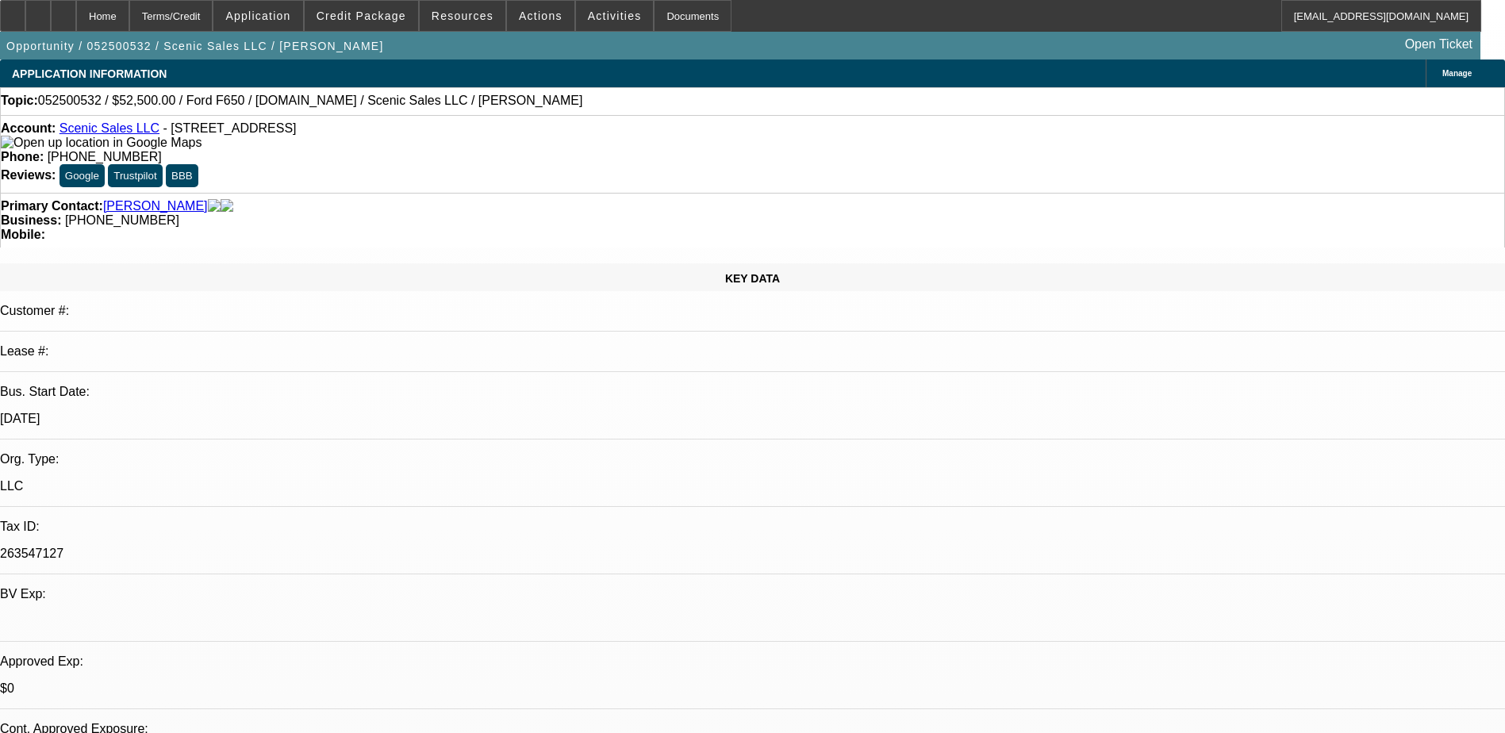
select select "0"
select select "3"
select select "0.1"
select select "4"
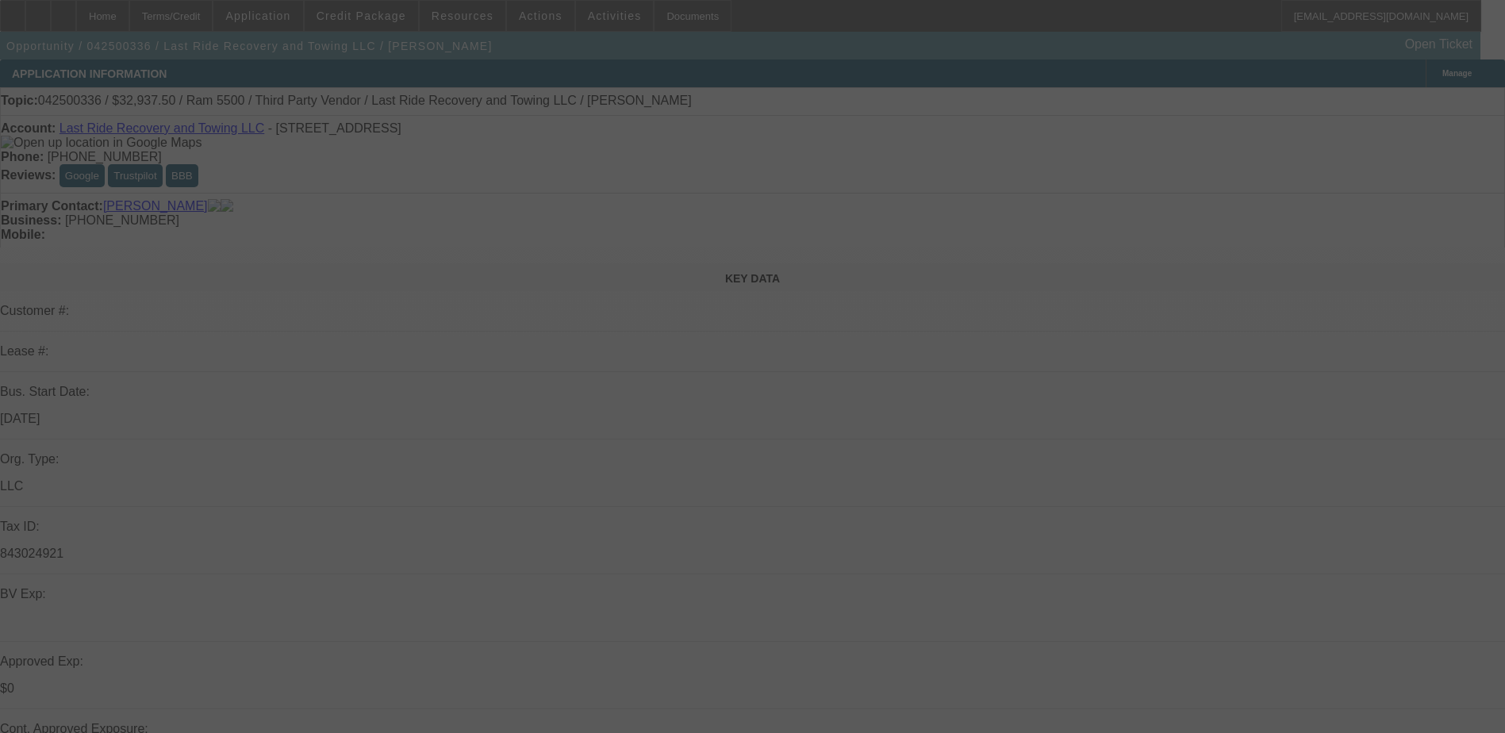
select select "0.15"
select select "0"
select select "0.1"
select select "0.15"
select select "0"
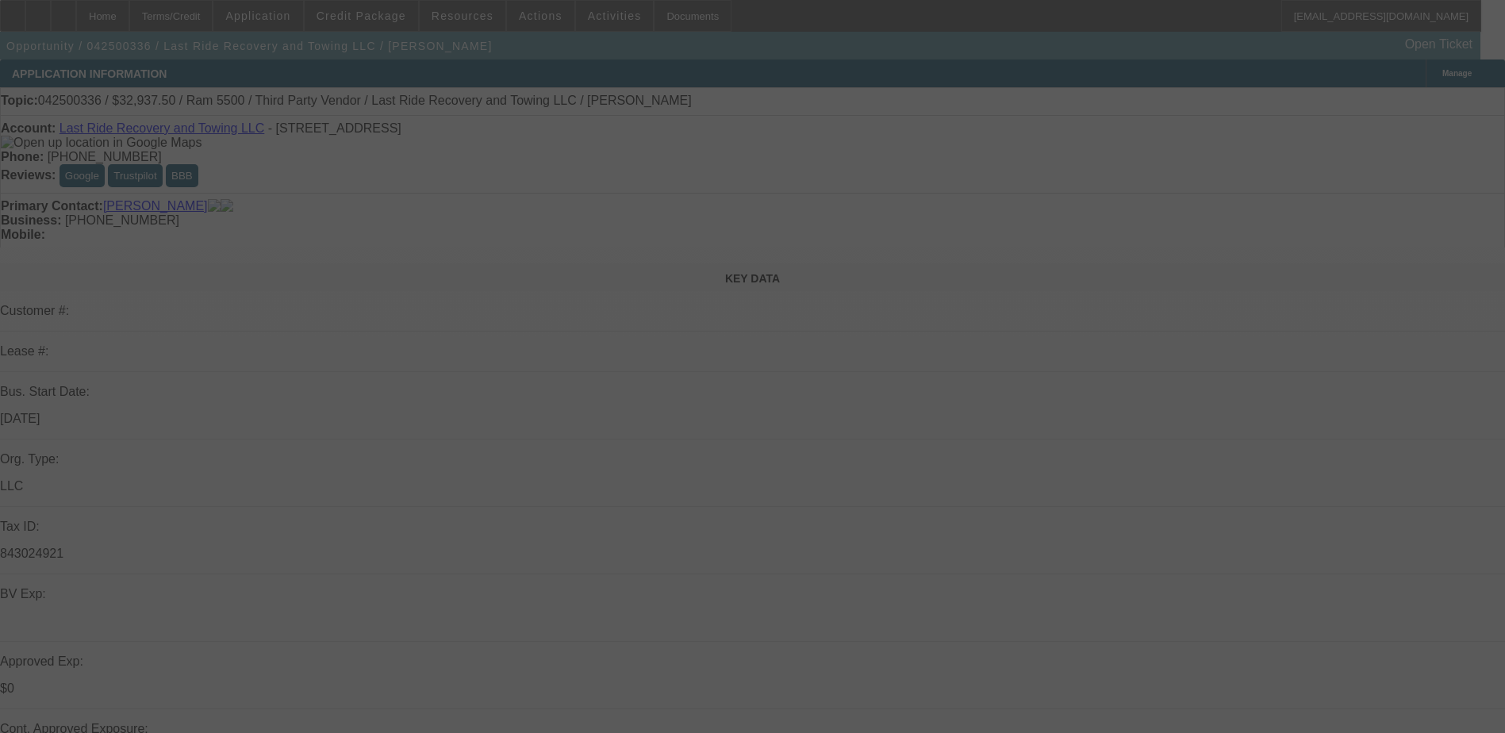
select select "0"
select select "0.15"
select select "0.1"
select select "0.15"
select select "0.1"
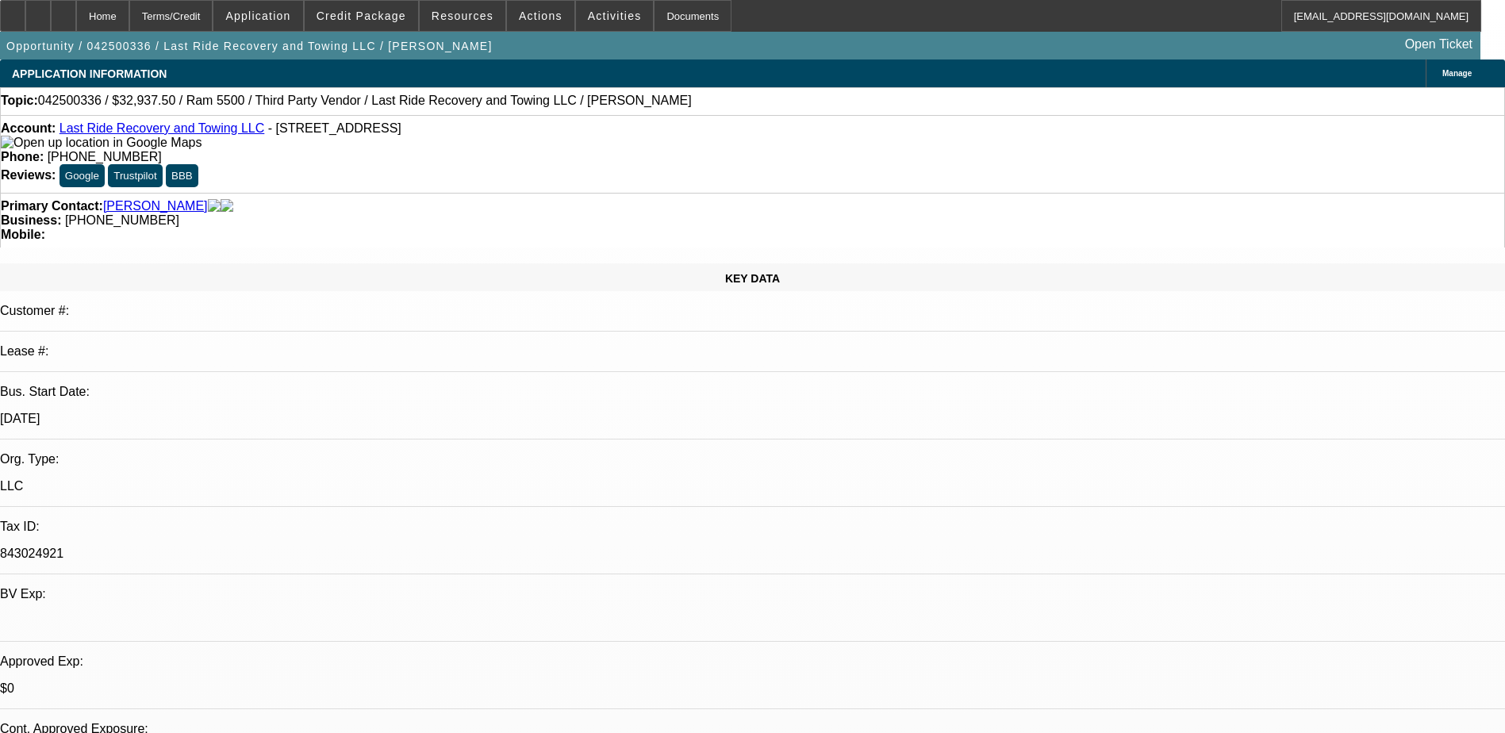
select select "1"
select select "3"
select select "4"
select select "1"
select select "3"
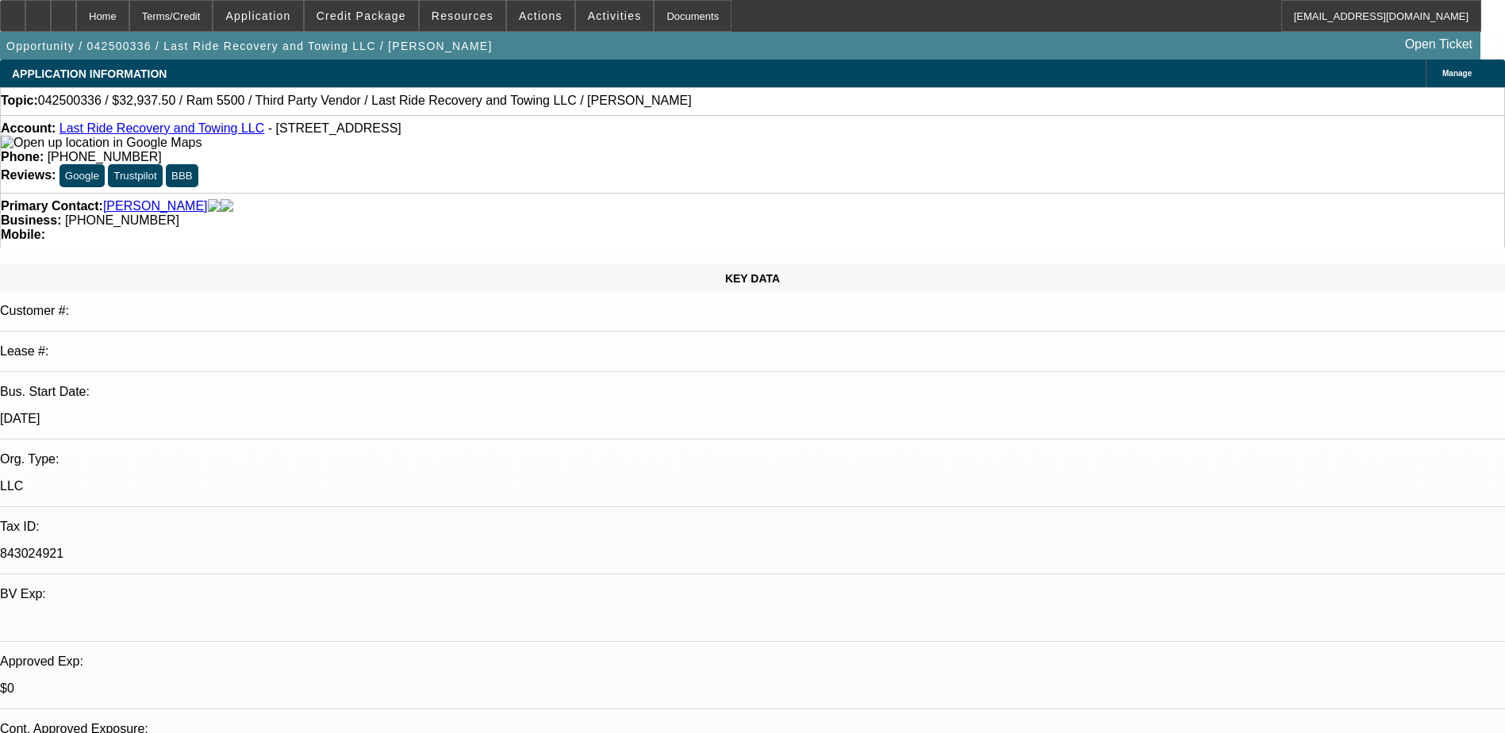
select select "6"
select select "1"
select select "2"
select select "4"
select select "1"
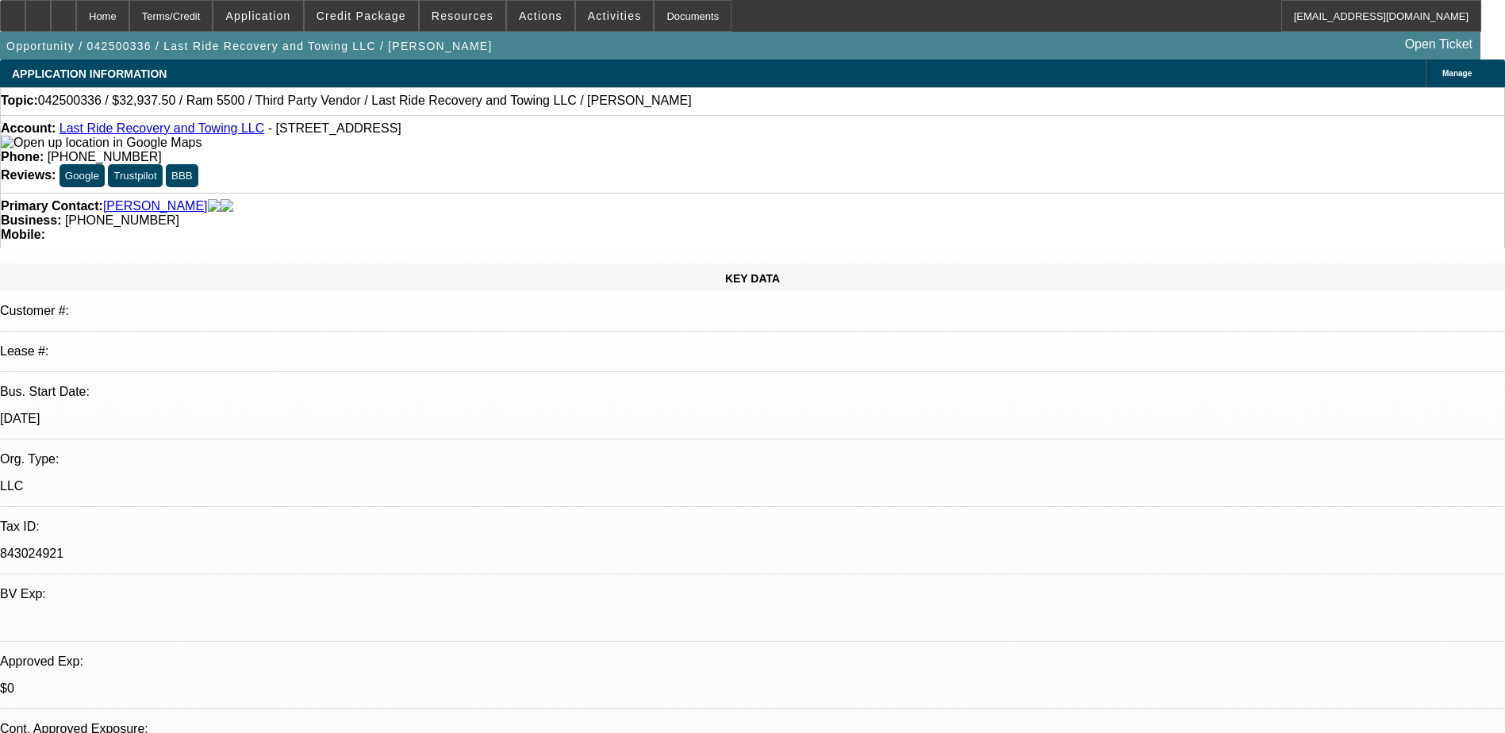
select select "2"
select select "4"
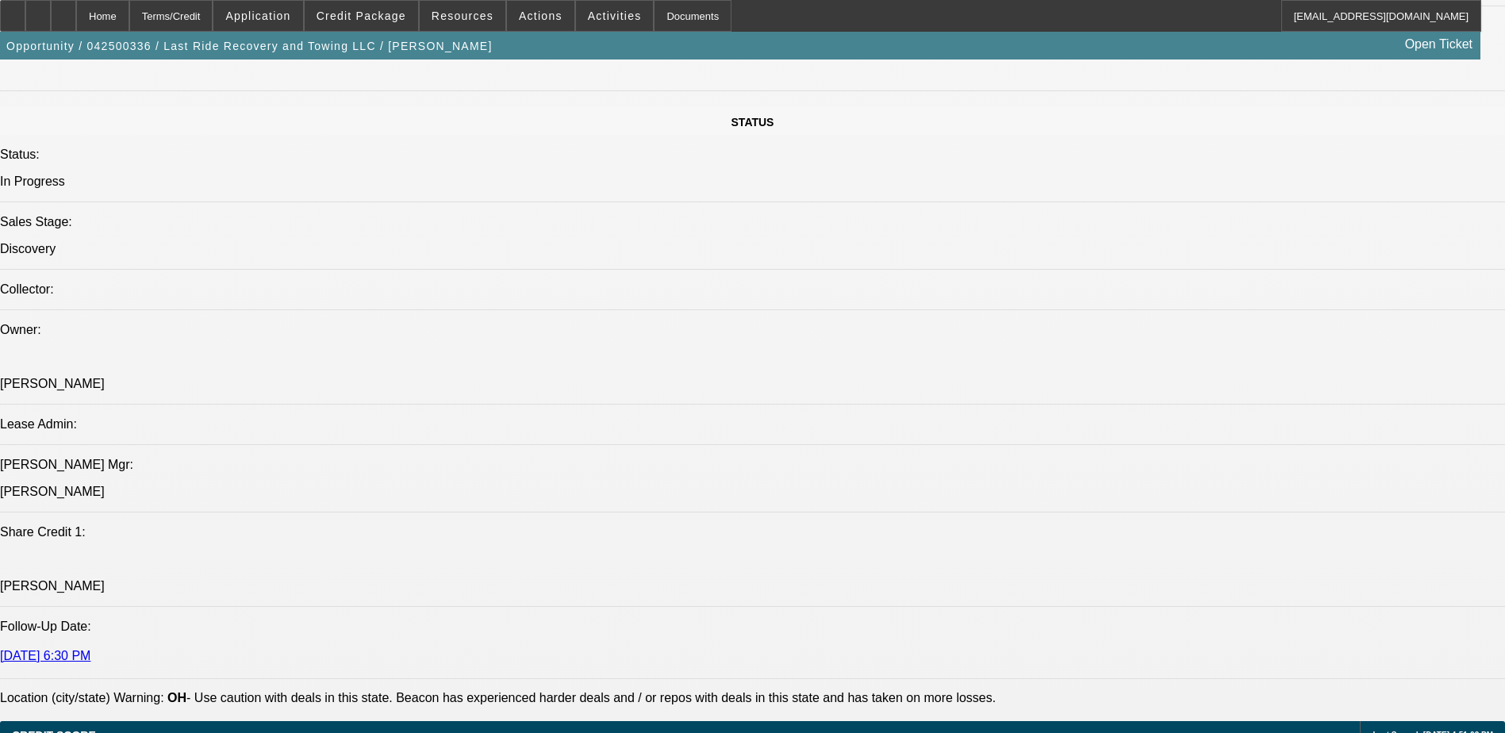
scroll to position [2221, 0]
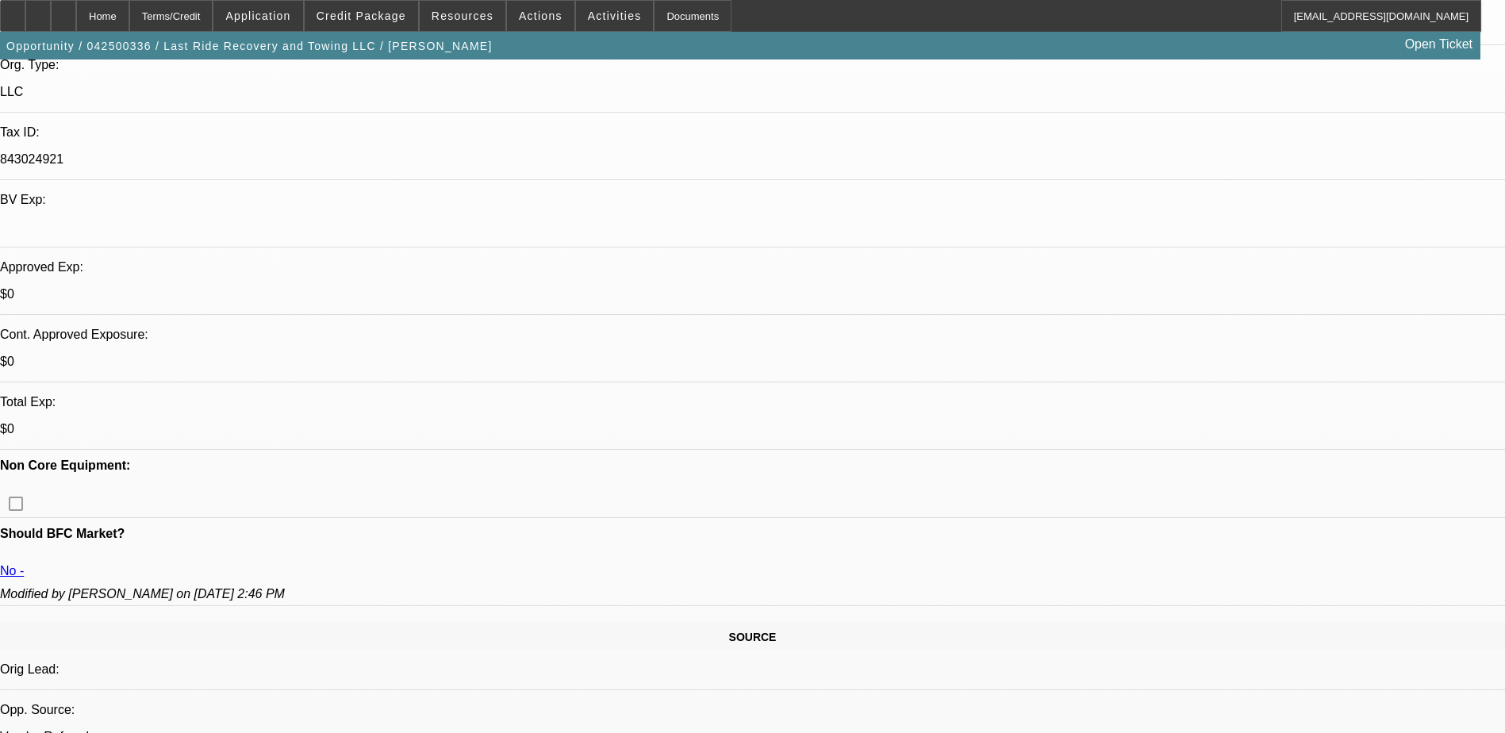
drag, startPoint x: 478, startPoint y: 489, endPoint x: 446, endPoint y: 309, distance: 182.2
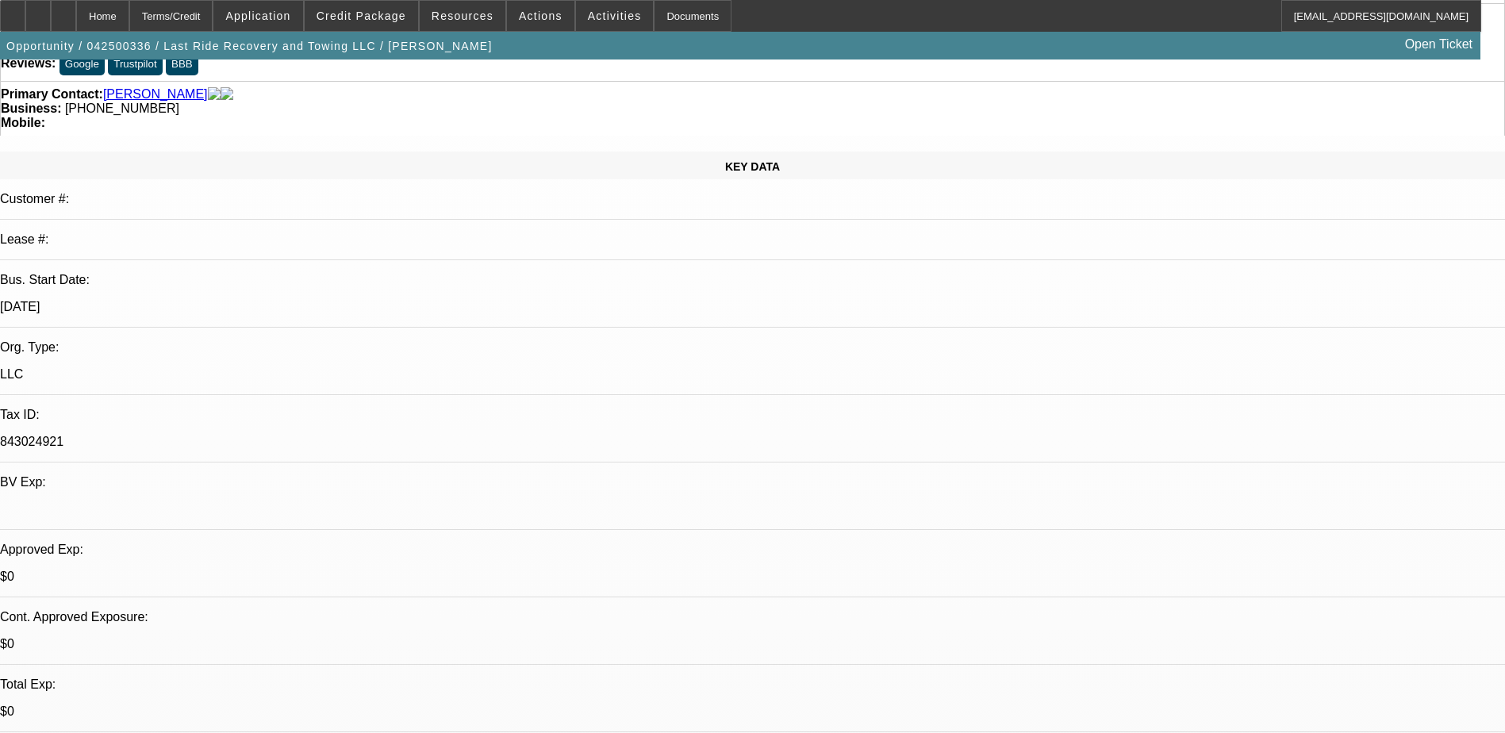
scroll to position [0, 0]
